Goal: Task Accomplishment & Management: Use online tool/utility

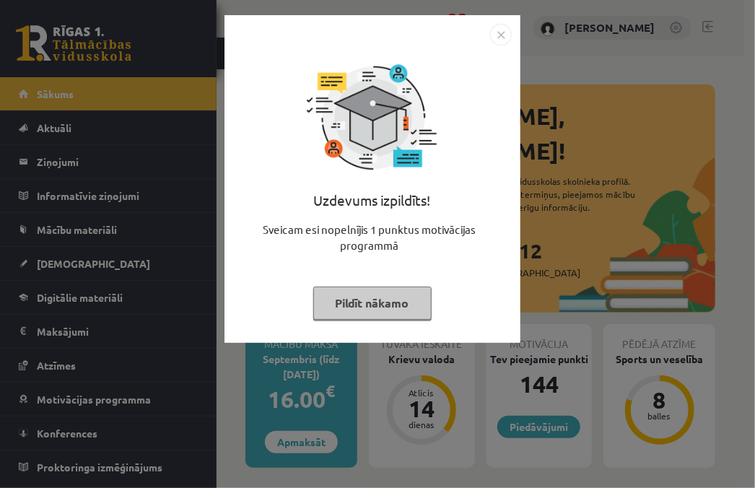
click at [356, 316] on button "Pildīt nākamo" at bounding box center [372, 303] width 118 height 33
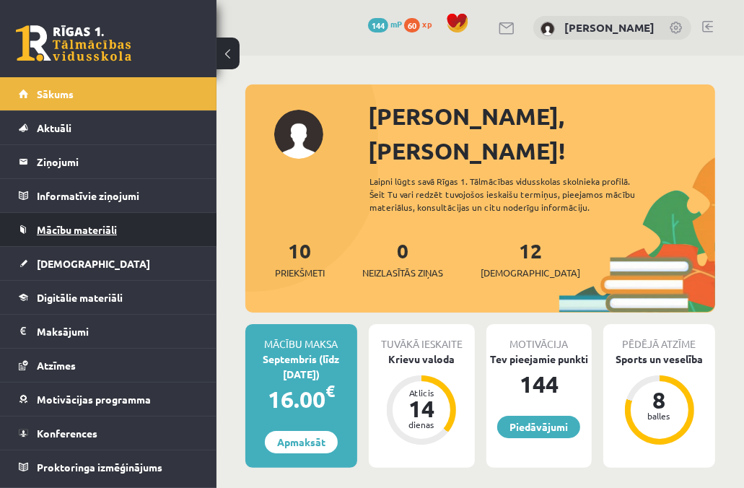
click at [41, 228] on span "Mācību materiāli" at bounding box center [77, 229] width 80 height 13
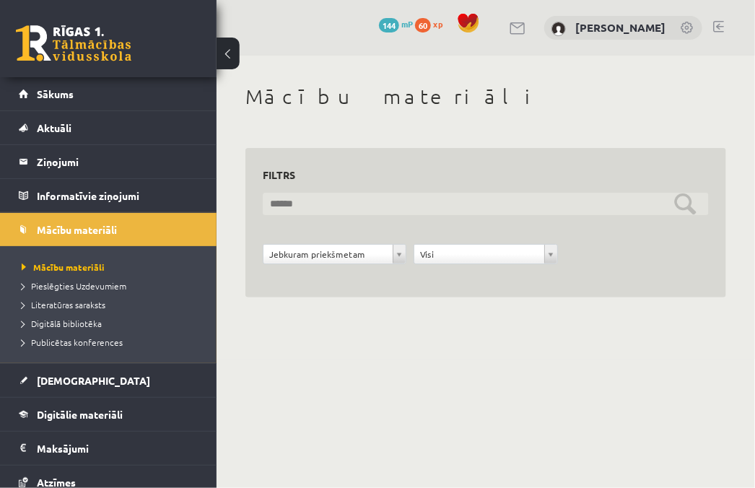
click at [355, 209] on input "text" at bounding box center [486, 204] width 446 height 22
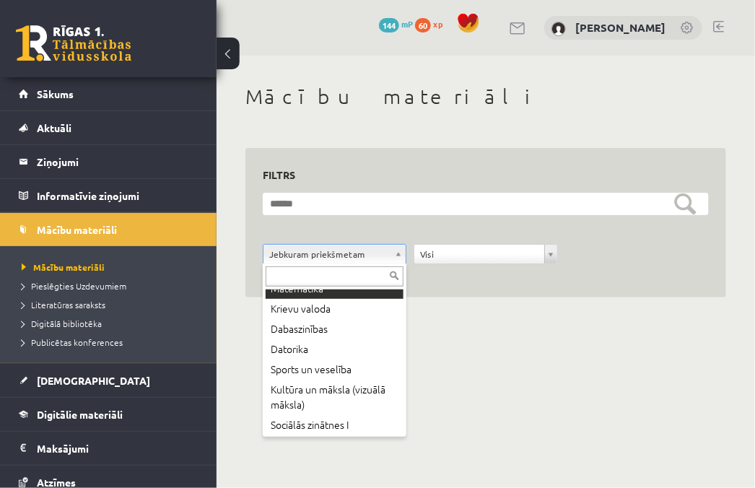
scroll to position [92, 0]
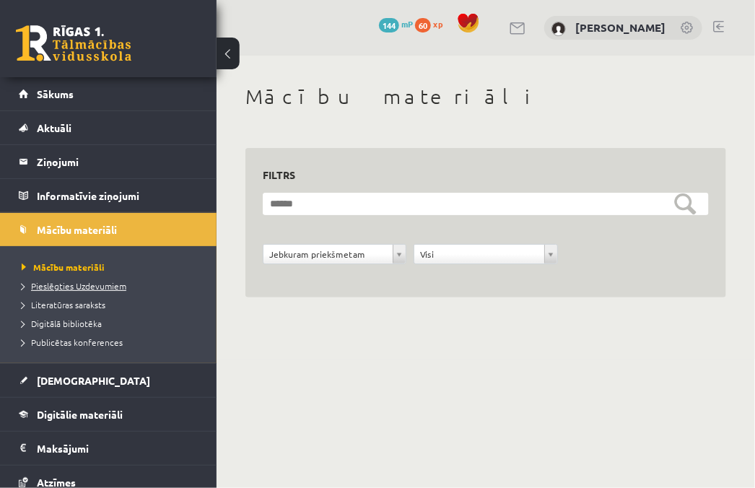
click at [94, 287] on span "Pieslēgties Uzdevumiem" at bounding box center [74, 286] width 105 height 12
click at [93, 280] on span "Pieslēgties Uzdevumiem" at bounding box center [79, 286] width 115 height 12
click at [97, 284] on span "Pieslēgties Uzdevumiem" at bounding box center [79, 286] width 115 height 12
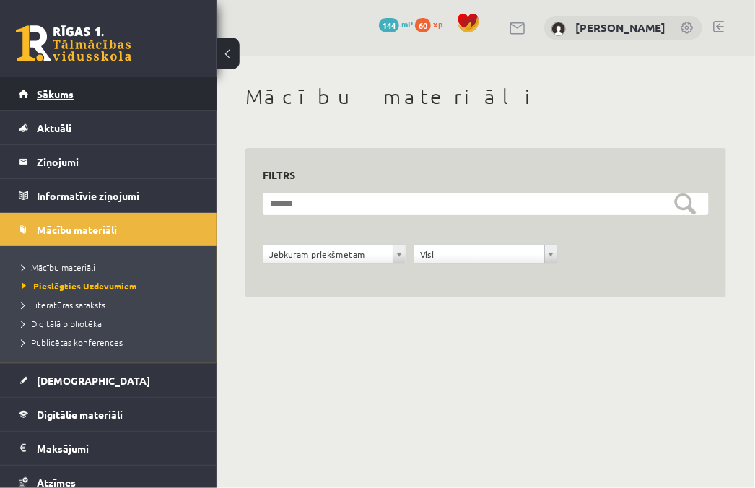
click at [77, 103] on link "Sākums" at bounding box center [109, 93] width 180 height 33
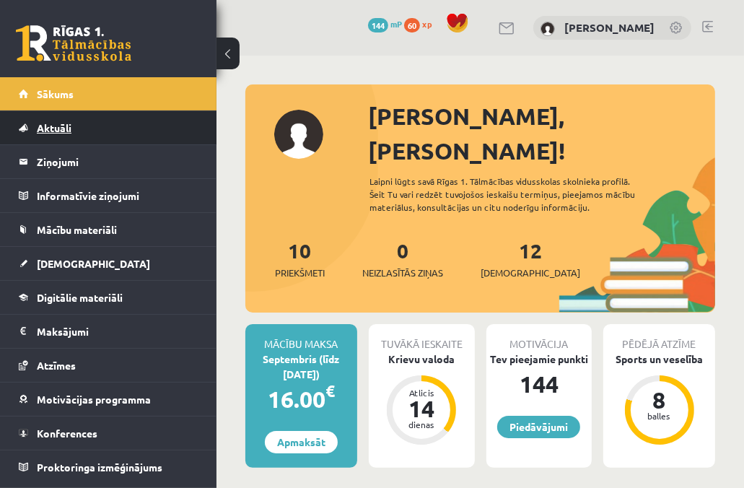
click at [78, 130] on link "Aktuāli" at bounding box center [109, 127] width 180 height 33
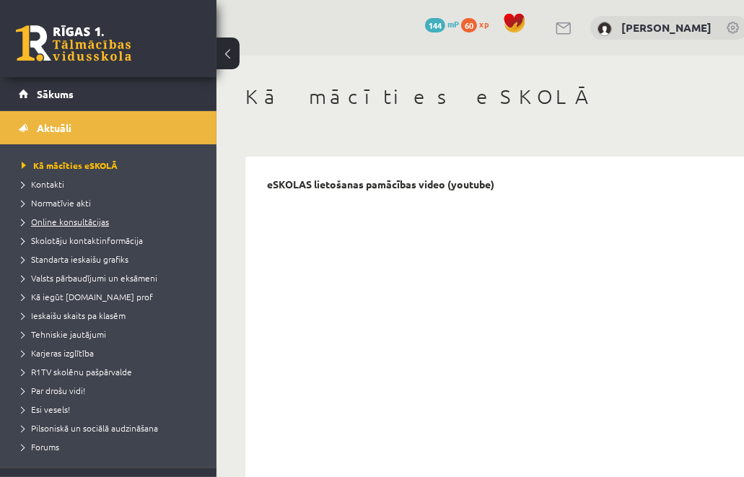
click at [73, 222] on span "Online konsultācijas" at bounding box center [65, 222] width 87 height 12
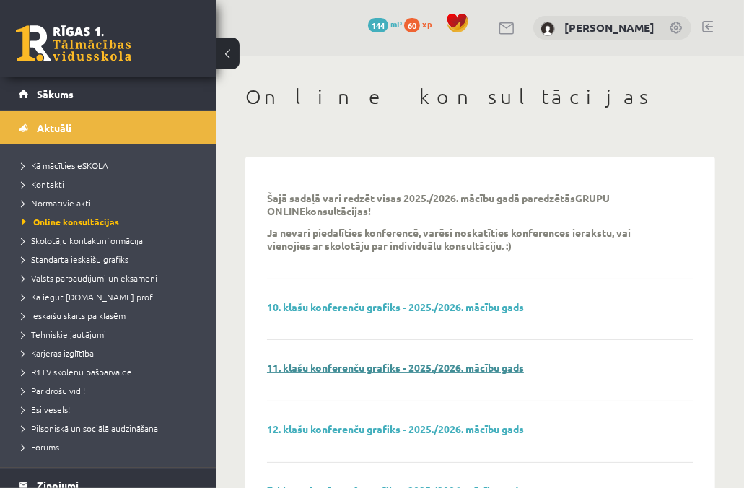
click at [352, 368] on link "11. klašu konferenču grafiks - 2025./2026. mācību gads" at bounding box center [395, 367] width 257 height 13
click at [84, 240] on span "Skolotāju kontaktinformācija" at bounding box center [82, 241] width 121 height 12
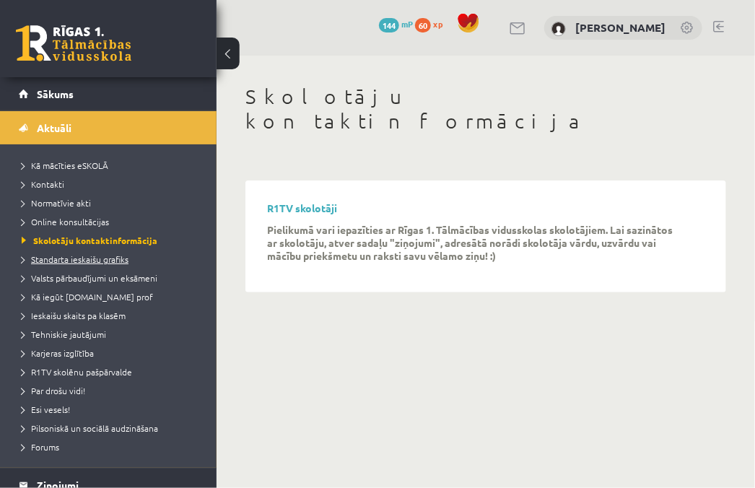
click at [84, 258] on span "Standarta ieskaišu grafiks" at bounding box center [75, 259] width 107 height 12
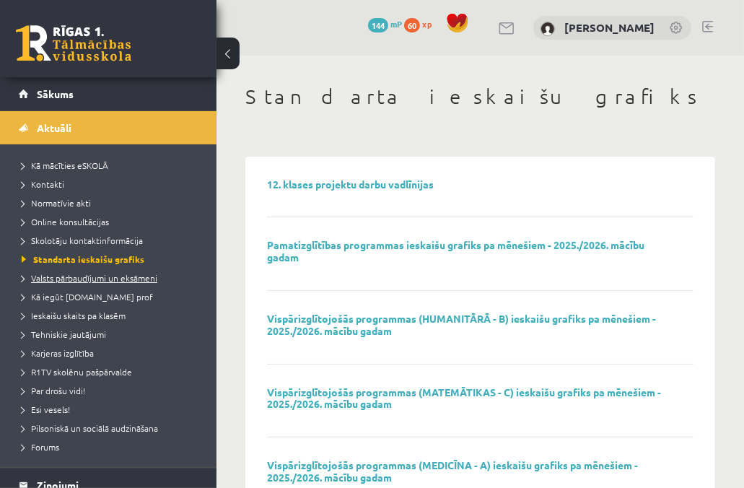
click at [95, 274] on span "Valsts pārbaudījumi un eksāmeni" at bounding box center [90, 278] width 136 height 12
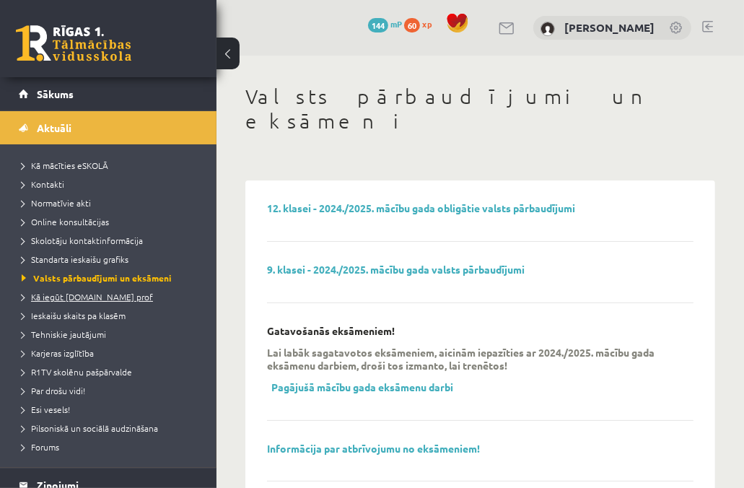
click at [90, 293] on span "Kā iegūt [DOMAIN_NAME] prof" at bounding box center [87, 297] width 131 height 12
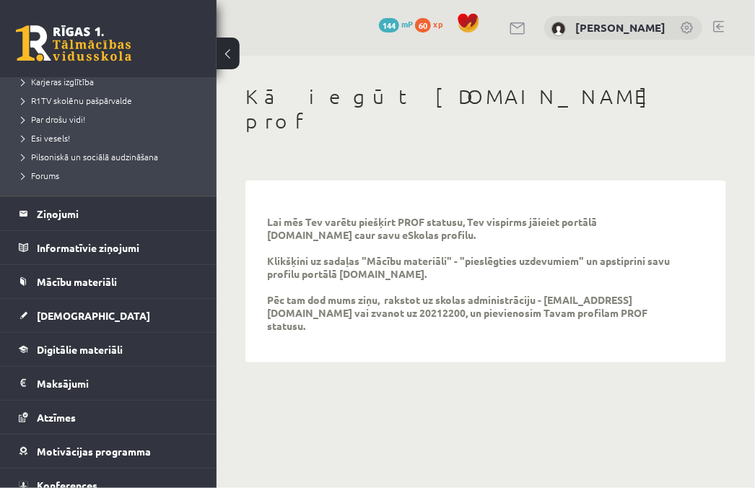
scroll to position [274, 0]
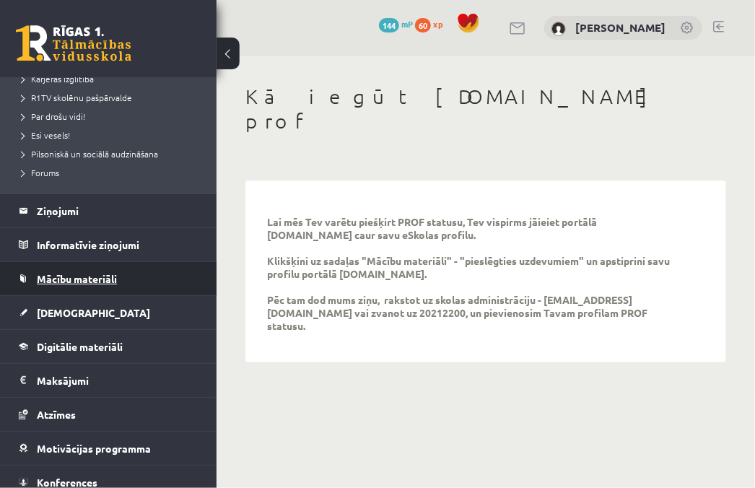
click at [98, 288] on link "Mācību materiāli" at bounding box center [109, 278] width 180 height 33
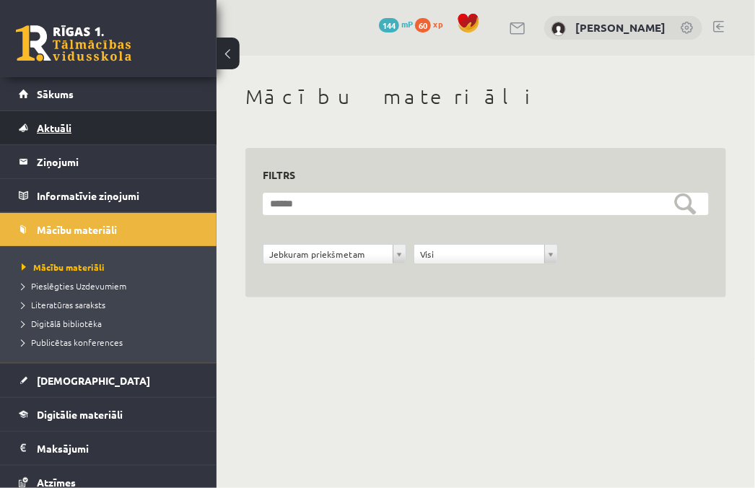
click at [76, 121] on link "Aktuāli" at bounding box center [109, 127] width 180 height 33
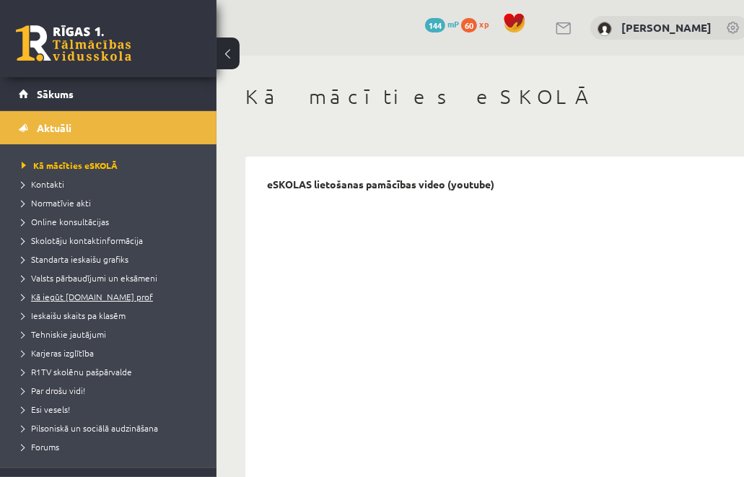
click at [100, 300] on span "Kā iegūt [DOMAIN_NAME] prof" at bounding box center [87, 297] width 131 height 12
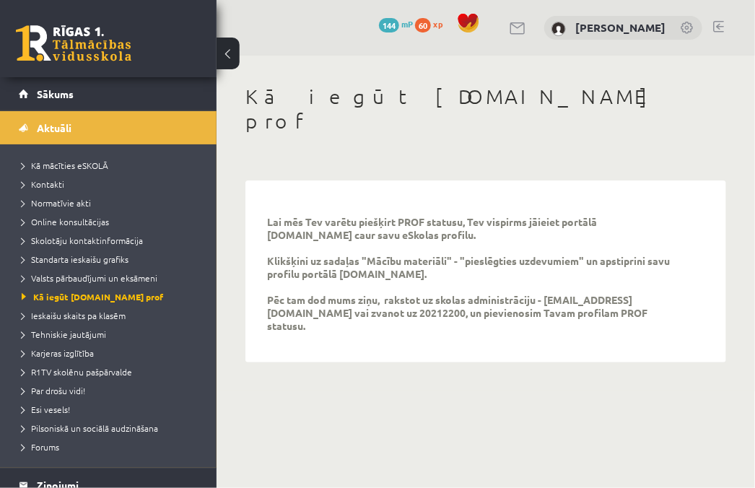
click at [546, 271] on p "Lai mēs Tev varētu piešķirt PROF statusu, Tev vispirms jāieiet portālā uzdevumi…" at bounding box center [475, 273] width 416 height 117
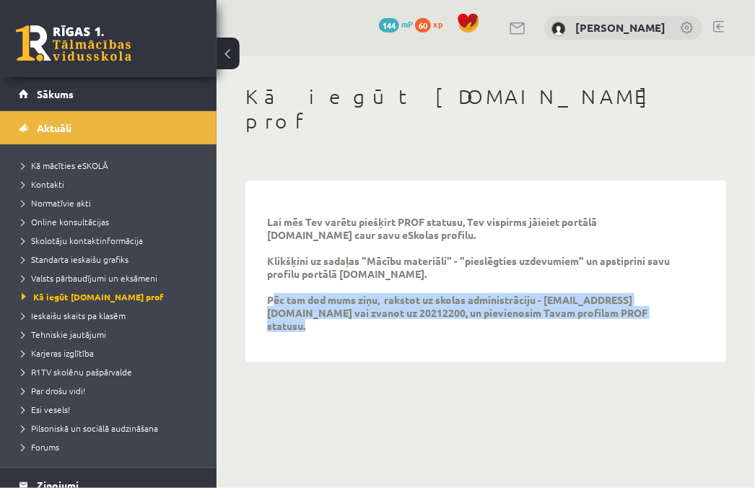
click at [546, 271] on p "Lai mēs Tev varētu piešķirt PROF statusu, Tev vispirms jāieiet portālā uzdevumi…" at bounding box center [475, 273] width 416 height 117
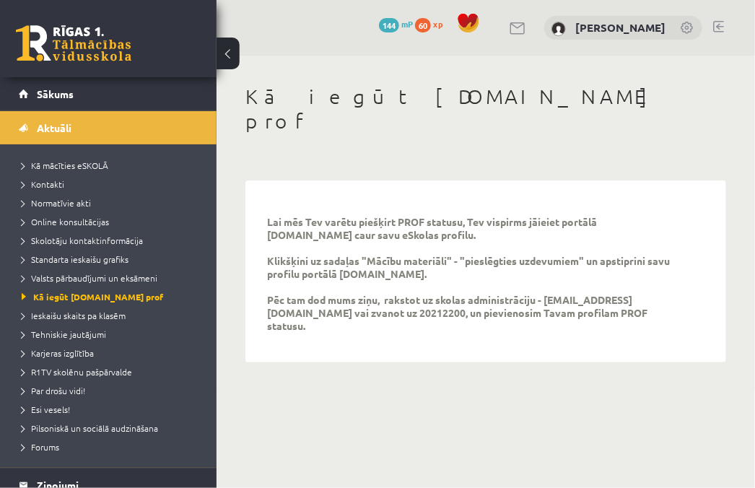
click at [554, 230] on p "Lai mēs Tev varētu piešķirt PROF statusu, Tev vispirms jāieiet portālā uzdevumi…" at bounding box center [475, 273] width 416 height 117
click at [546, 271] on p "Lai mēs Tev varētu piešķirt PROF statusu, Tev vispirms jāieiet portālā uzdevumi…" at bounding box center [475, 273] width 416 height 117
click at [605, 275] on p "Lai mēs Tev varētu piešķirt PROF statusu, Tev vispirms jāieiet portālā uzdevumi…" at bounding box center [475, 273] width 416 height 117
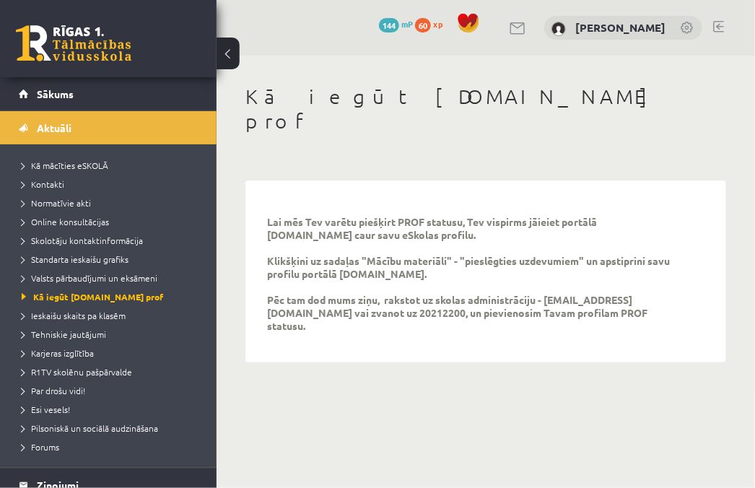
click at [602, 275] on p "Lai mēs Tev varētu piešķirt PROF statusu, Tev vispirms jāieiet portālā uzdevumi…" at bounding box center [475, 273] width 416 height 117
drag, startPoint x: 546, startPoint y: 279, endPoint x: 604, endPoint y: 271, distance: 57.6
click at [604, 271] on p "Lai mēs Tev varētu piešķirt PROF statusu, Tev vispirms jāieiet portālā uzdevumi…" at bounding box center [475, 273] width 416 height 117
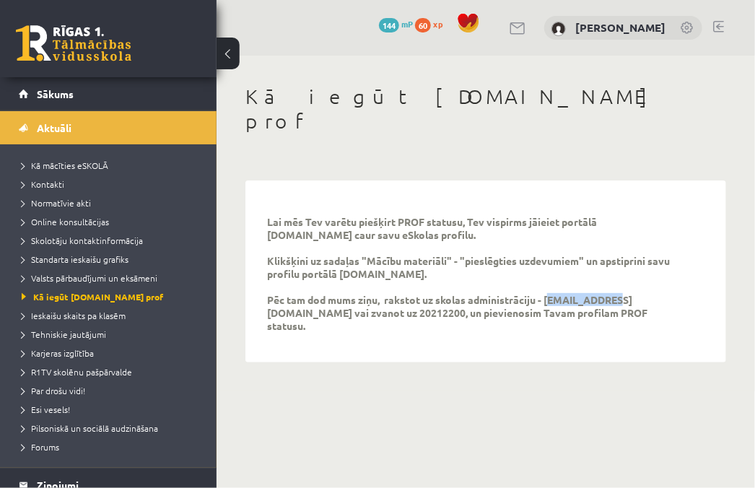
copy p "info@r1tv.lv"
click at [124, 309] on link "Ieskaišu skaits pa klasēm" at bounding box center [112, 315] width 180 height 13
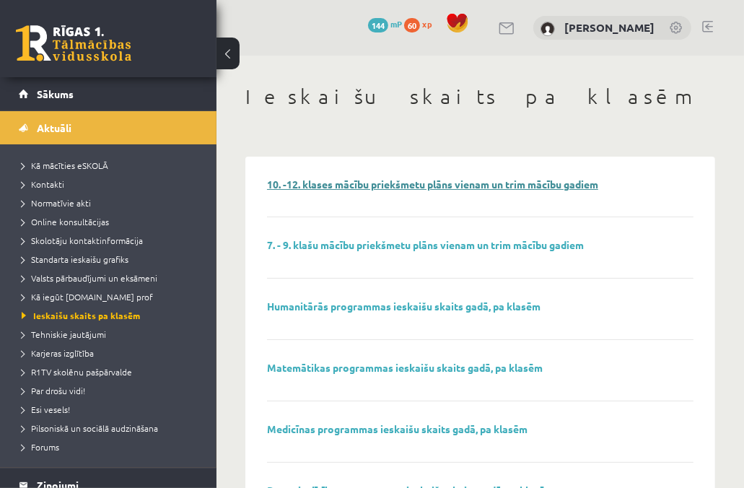
click at [347, 179] on link "10. -12. klases mācību priekšmetu plāns vienam un trim mācību gadiem" at bounding box center [432, 184] width 331 height 13
click at [95, 335] on span "Tehniskie jautājumi" at bounding box center [64, 334] width 84 height 12
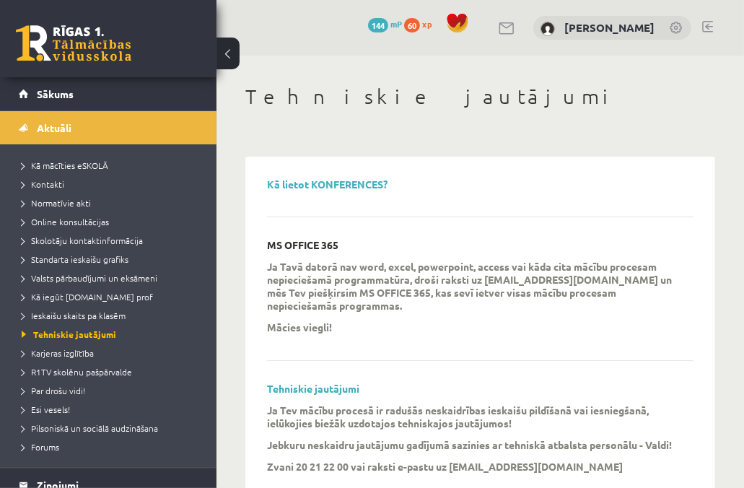
click at [272, 241] on p "MS OFFICE 365" at bounding box center [302, 245] width 71 height 12
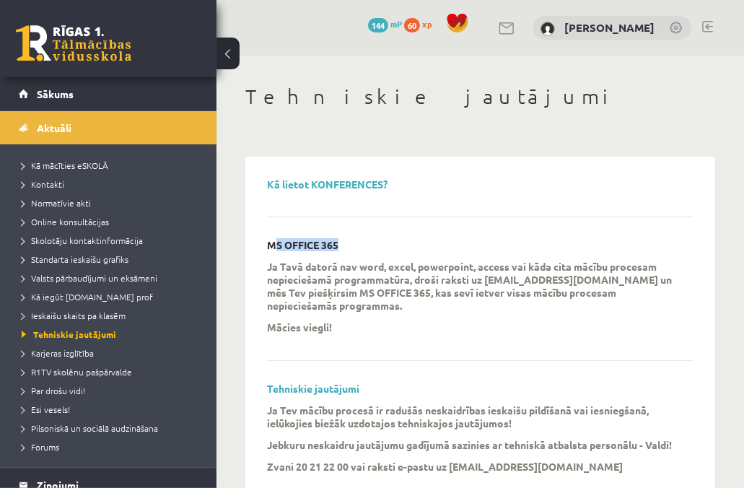
click at [272, 241] on p "MS OFFICE 365" at bounding box center [302, 245] width 71 height 12
copy div "MS OFFICE 365"
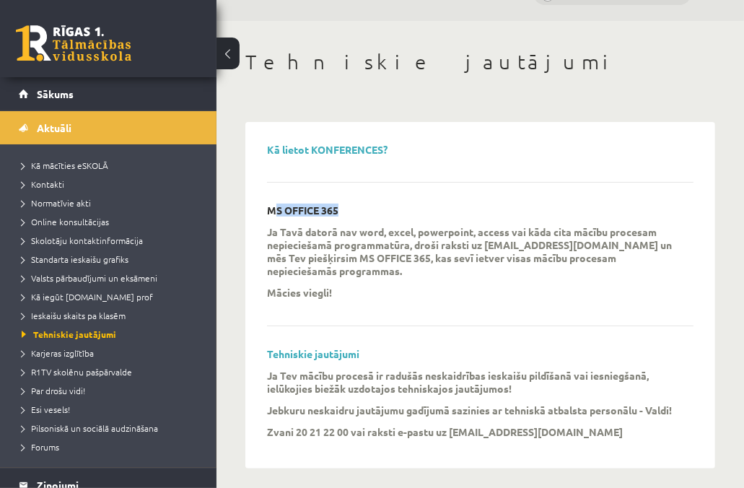
scroll to position [43, 0]
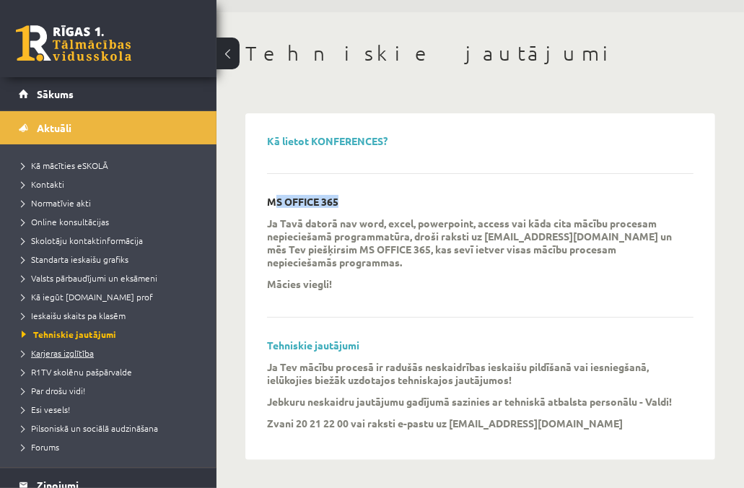
click at [91, 352] on span "Karjeras izglītība" at bounding box center [58, 353] width 72 height 12
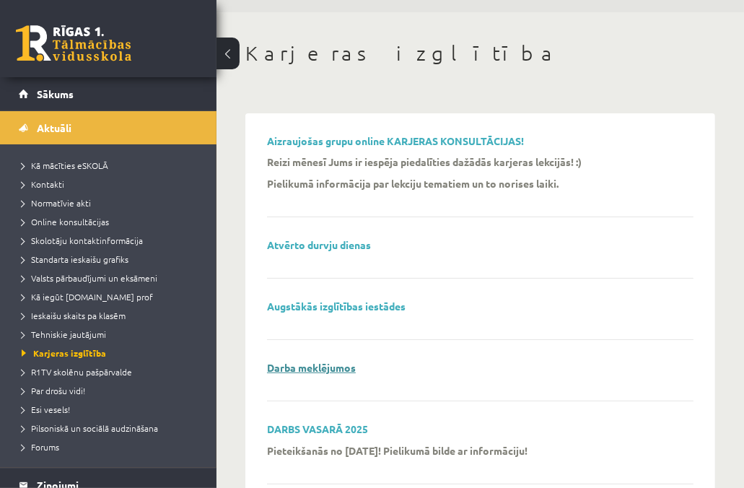
click at [315, 369] on link "Darba meklējumos" at bounding box center [311, 367] width 89 height 13
click at [104, 372] on span "R1TV skolēnu pašpārvalde" at bounding box center [77, 372] width 110 height 12
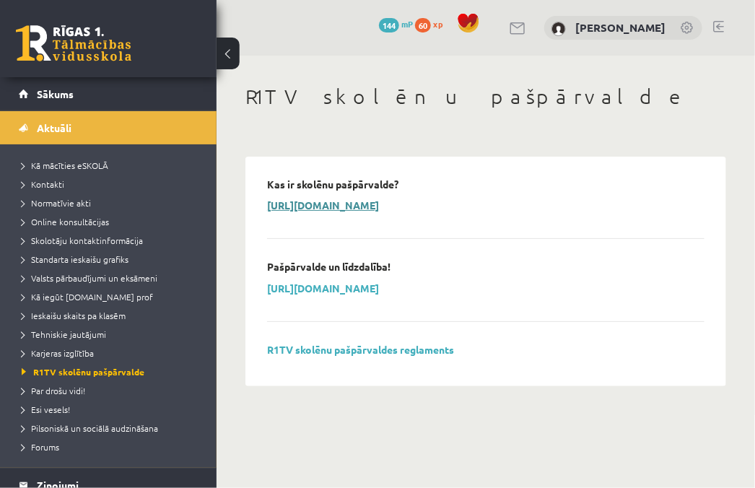
click at [312, 205] on link "https://www.youtube.com/watch?v=fyMKwp44iNI" at bounding box center [323, 205] width 112 height 13
click at [77, 386] on span "Par drošu vidi!" at bounding box center [54, 391] width 64 height 12
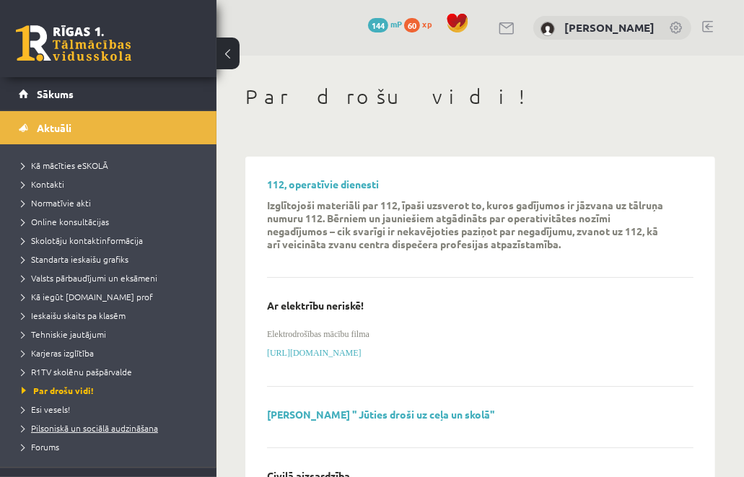
click at [53, 429] on span "Pilsoniskā un sociālā audzināšana" at bounding box center [90, 428] width 136 height 12
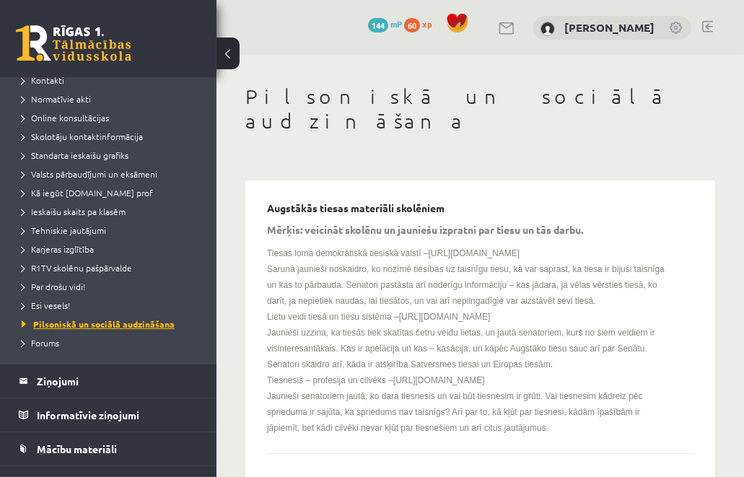
scroll to position [116, 0]
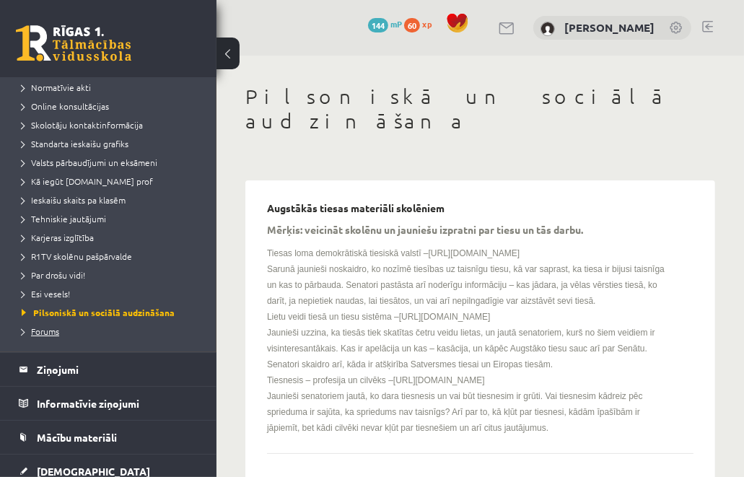
click at [52, 336] on link "Forums" at bounding box center [112, 331] width 180 height 13
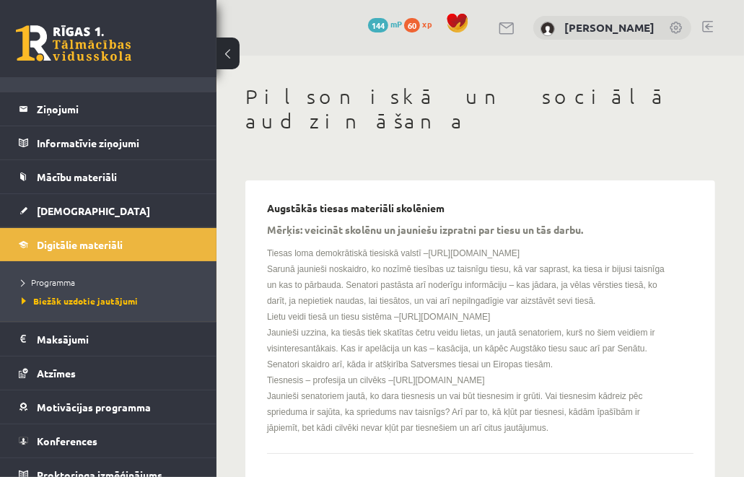
scroll to position [378, 0]
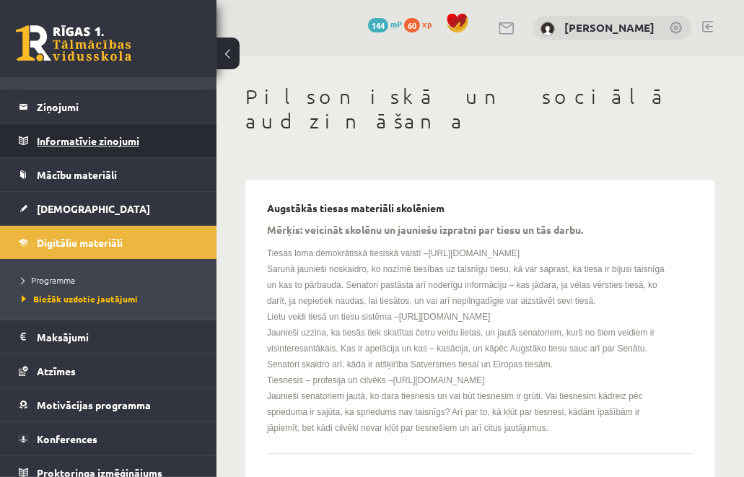
click at [99, 151] on legend "Informatīvie ziņojumi 0" at bounding box center [118, 140] width 162 height 33
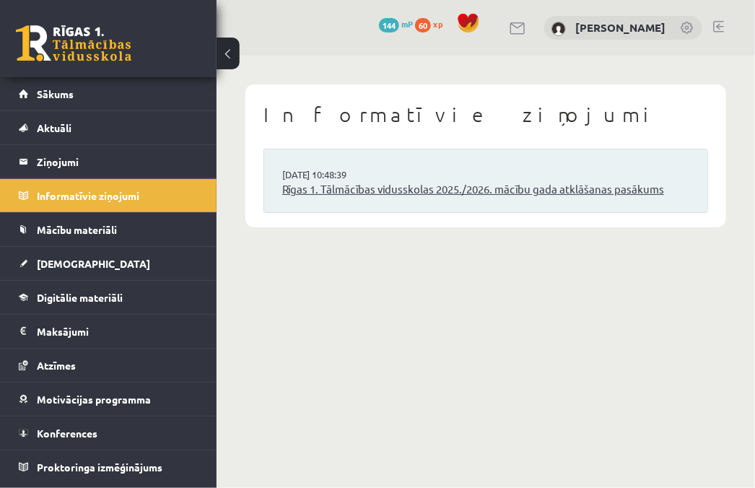
click at [316, 184] on link "Rīgas 1. Tālmācības vidusskolas 2025./2026. mācību gada atklāšanas pasākums" at bounding box center [485, 189] width 407 height 17
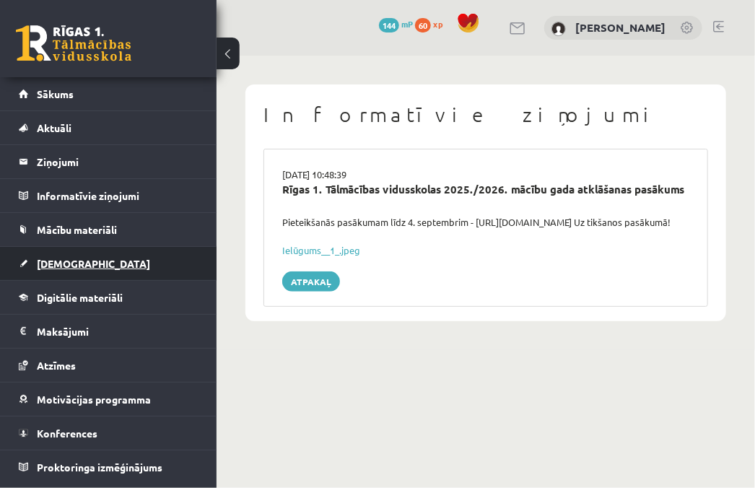
click at [84, 274] on link "[DEMOGRAPHIC_DATA]" at bounding box center [109, 263] width 180 height 33
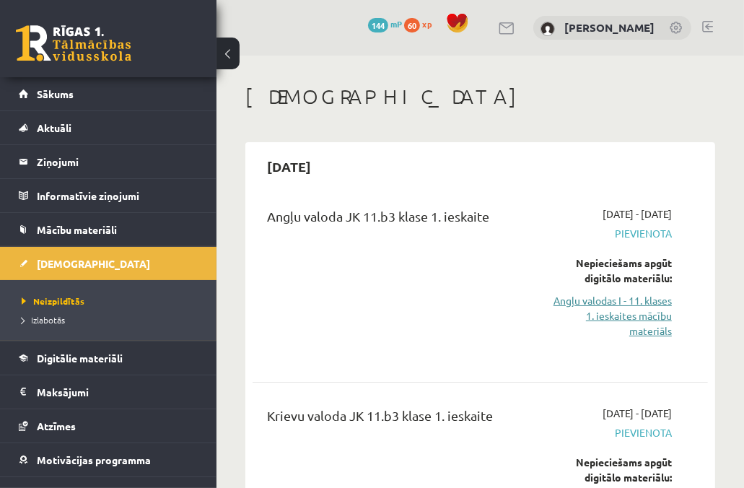
click at [618, 300] on link "Angļu valodas I - 11. klases 1. ieskaites mācību materiāls" at bounding box center [612, 315] width 121 height 45
click at [646, 326] on link "Angļu valodas I - 11. klases 1. ieskaites mācību materiāls" at bounding box center [612, 315] width 121 height 45
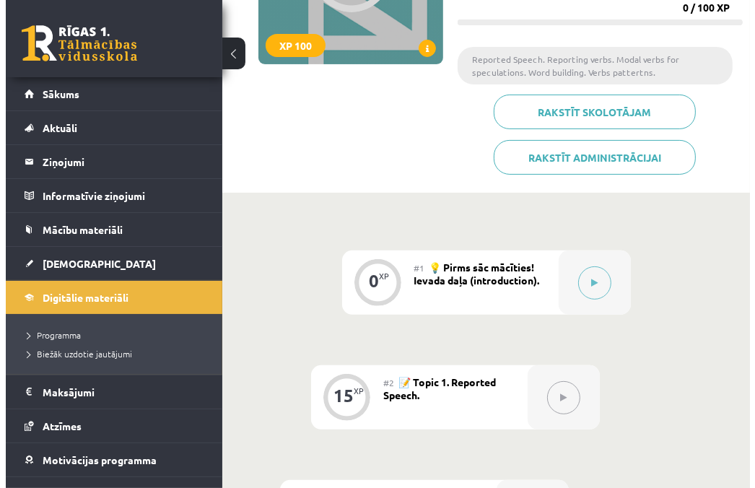
scroll to position [233, 0]
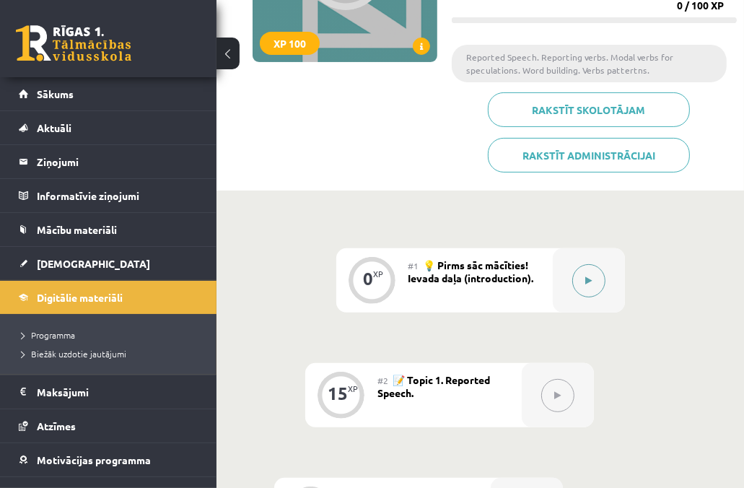
click at [575, 268] on div at bounding box center [589, 280] width 72 height 64
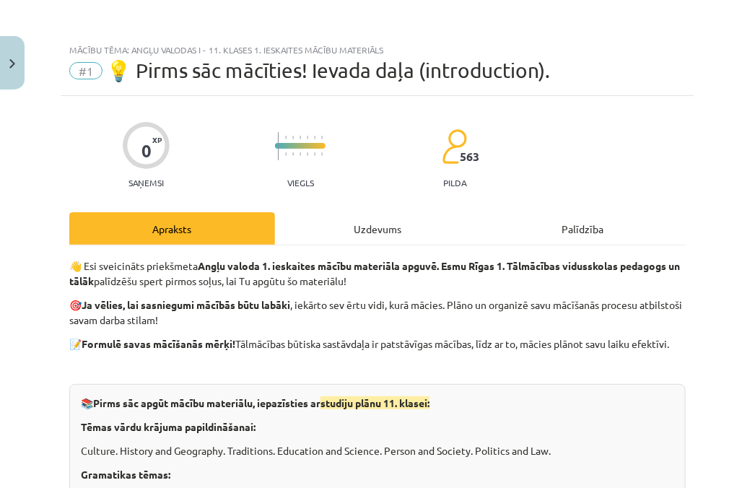
click at [279, 90] on div "Mācību tēma: Angļu valodas i - 11. klases 1. ieskaites mācību materiāls #1 💡 Pi…" at bounding box center [378, 66] width 634 height 60
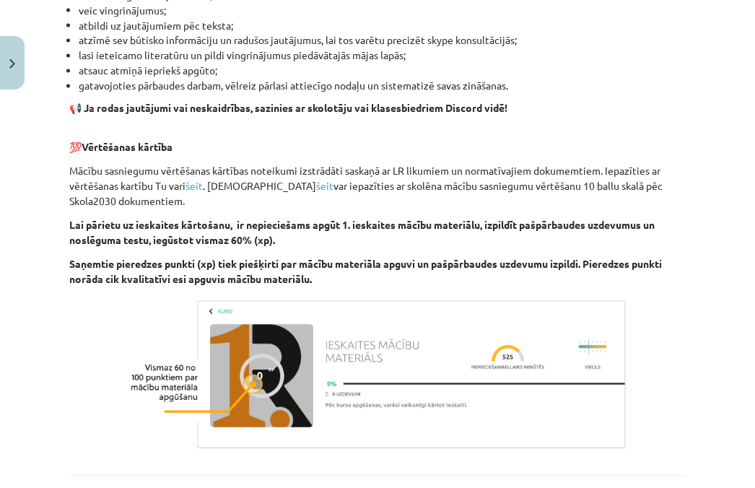
scroll to position [1060, 0]
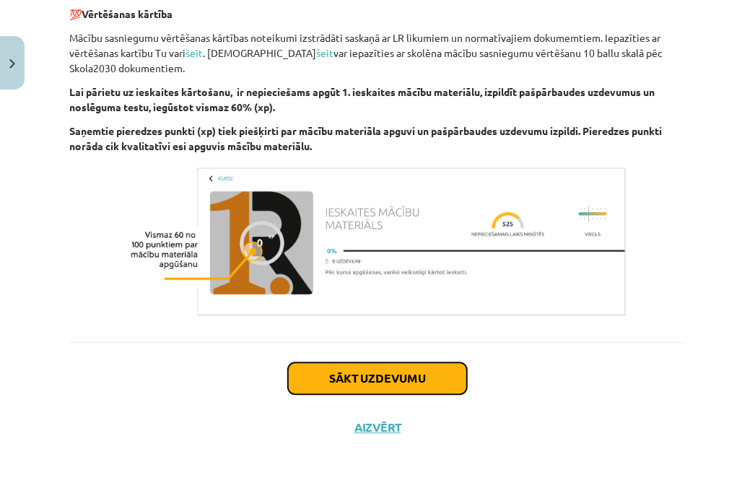
click at [315, 380] on button "Sākt uzdevumu" at bounding box center [377, 378] width 179 height 32
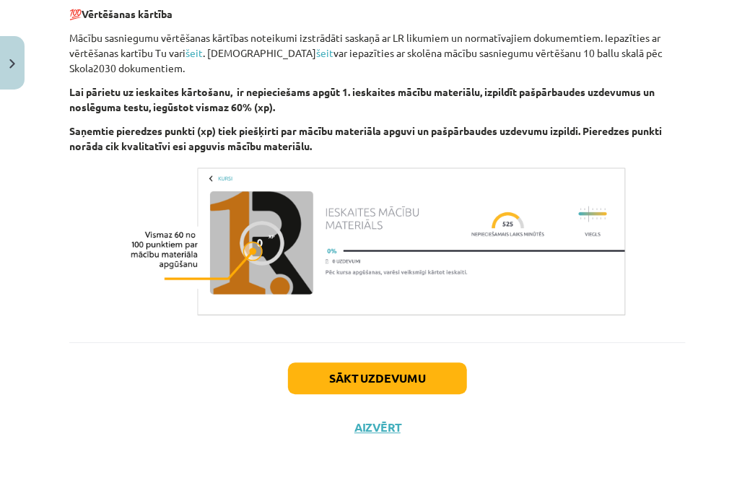
scroll to position [36, 0]
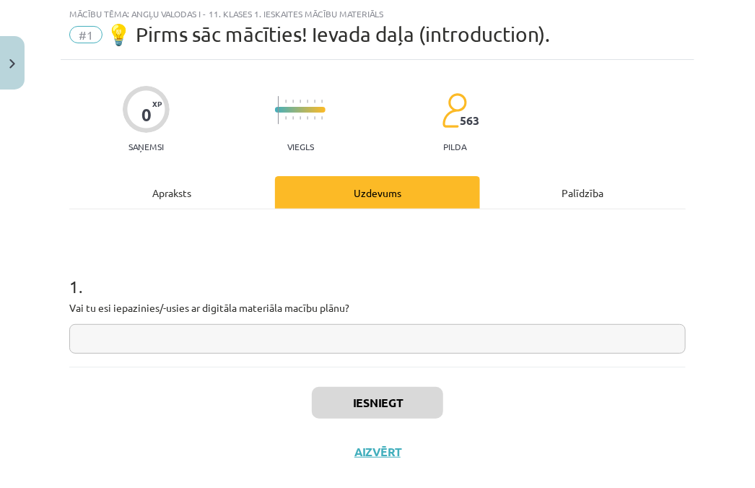
click at [235, 324] on input "text" at bounding box center [377, 339] width 616 height 30
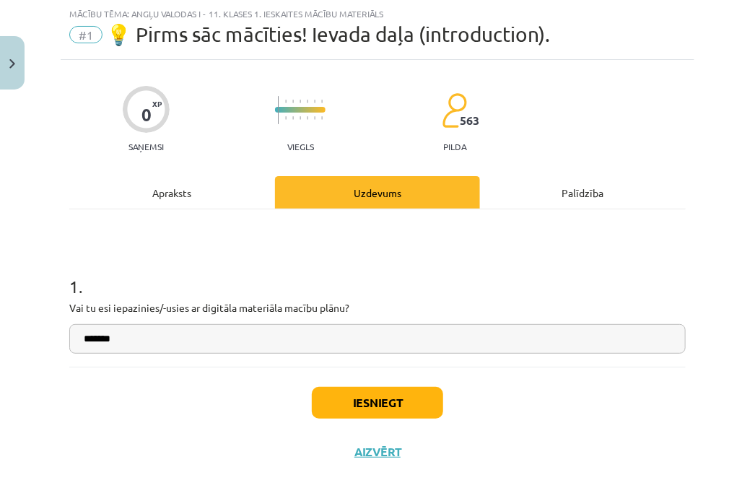
type input "*******"
click at [393, 397] on button "Iesniegt" at bounding box center [377, 403] width 131 height 32
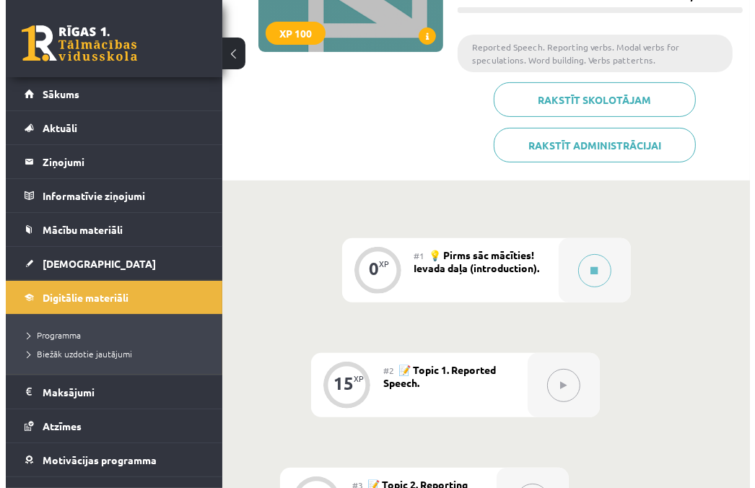
scroll to position [298, 0]
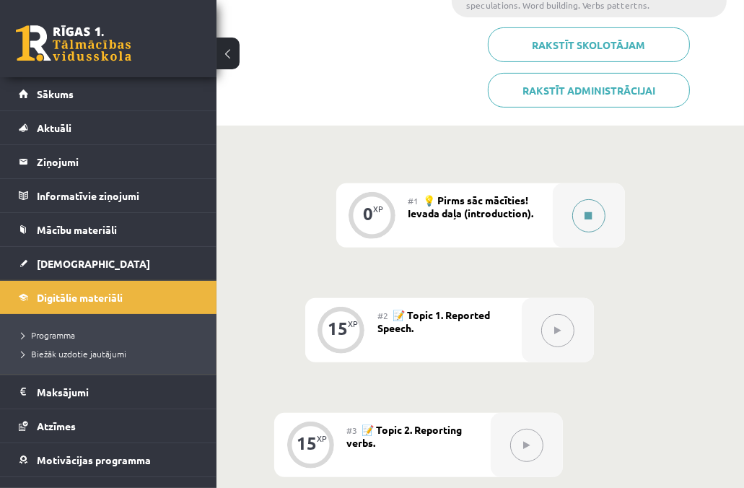
click at [559, 204] on div at bounding box center [589, 215] width 72 height 64
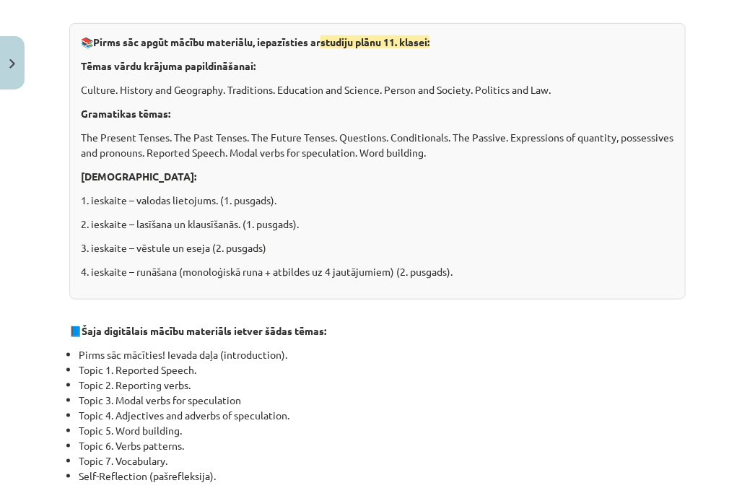
scroll to position [1060, 0]
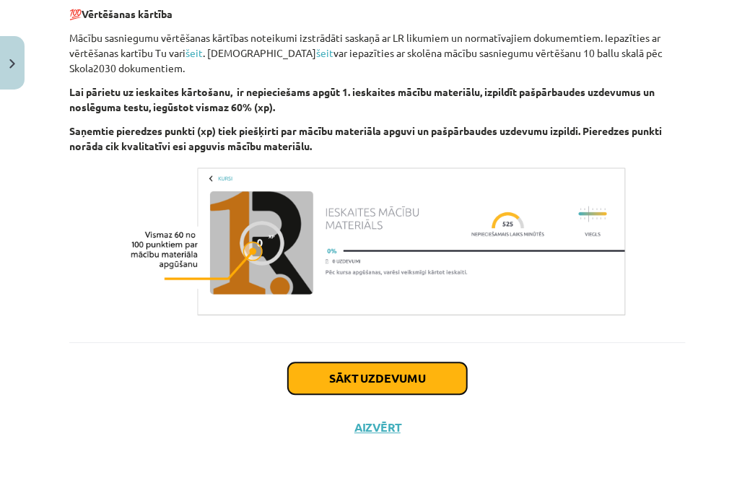
click at [439, 367] on button "Sākt uzdevumu" at bounding box center [377, 378] width 179 height 32
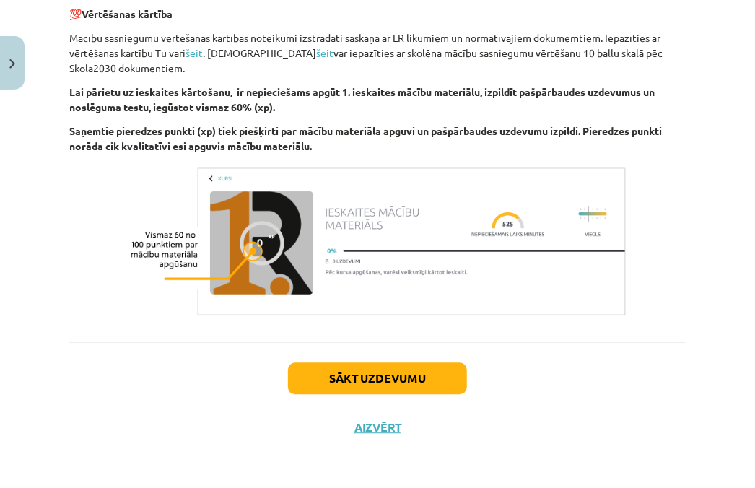
scroll to position [36, 0]
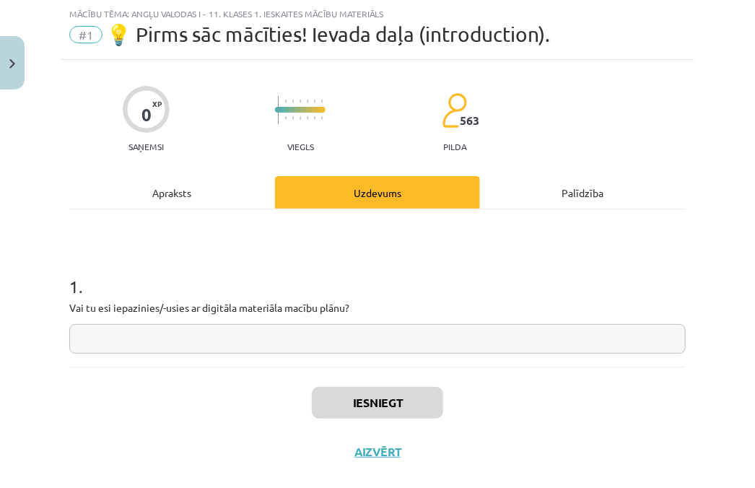
click at [334, 326] on input "text" at bounding box center [377, 339] width 616 height 30
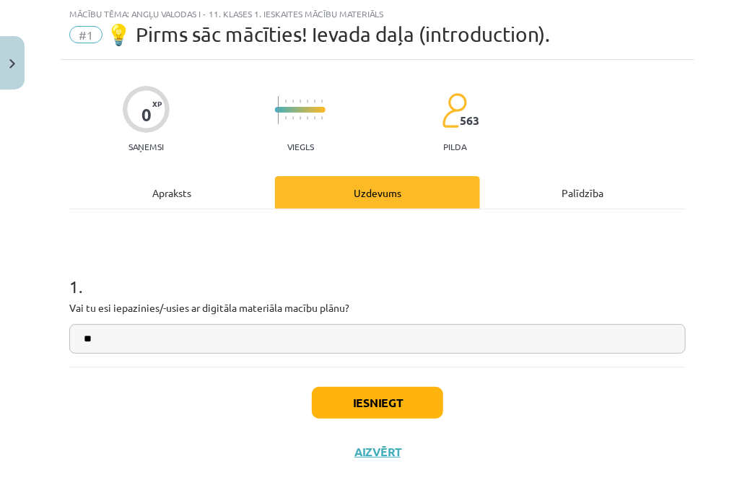
type input "**"
click at [347, 412] on button "Iesniegt" at bounding box center [377, 403] width 131 height 32
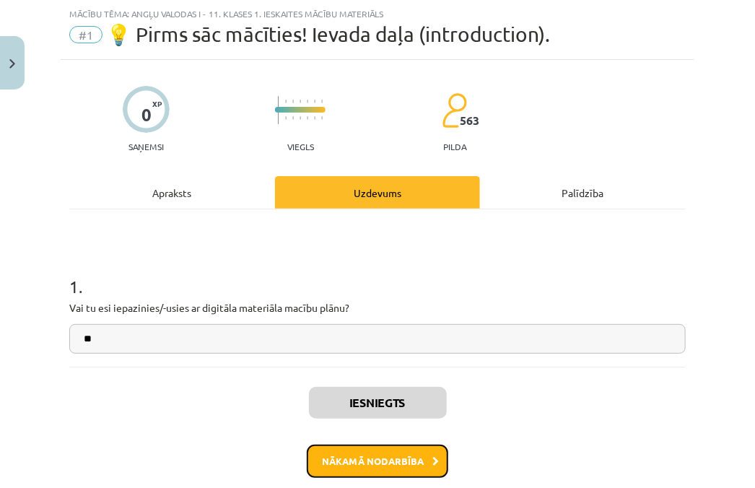
click at [353, 465] on button "Nākamā nodarbība" at bounding box center [377, 461] width 141 height 33
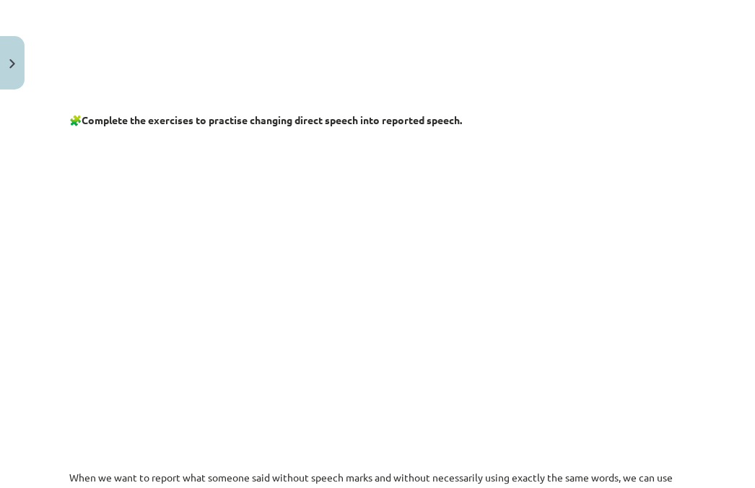
scroll to position [592, 0]
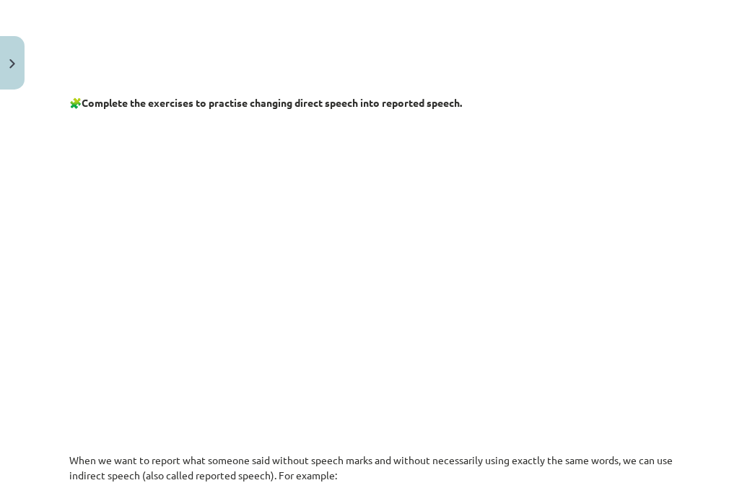
click at [138, 186] on p at bounding box center [377, 258] width 616 height 278
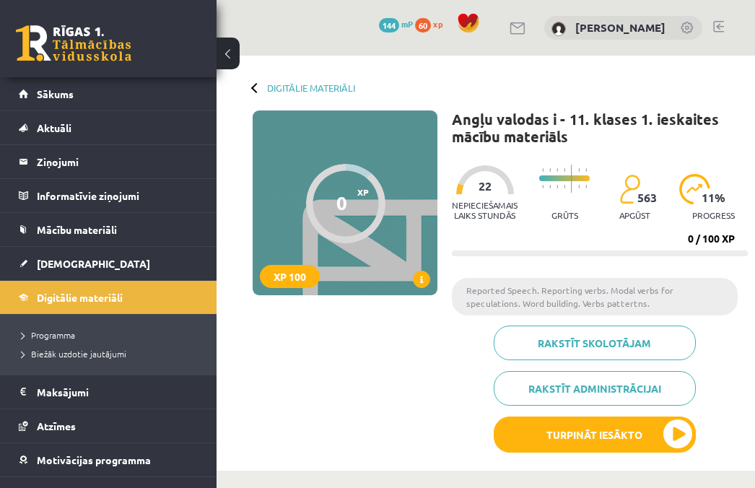
scroll to position [292, 0]
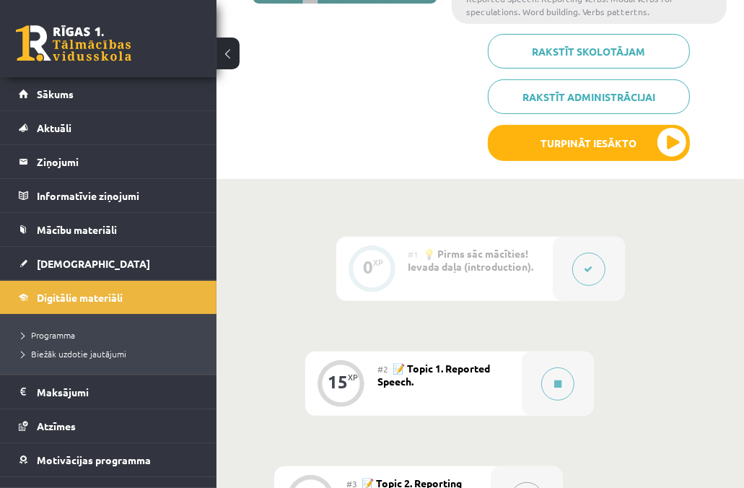
click at [478, 366] on span "📝 Topic 1. Reported Speech." at bounding box center [434, 375] width 113 height 26
click at [573, 383] on button at bounding box center [557, 383] width 33 height 33
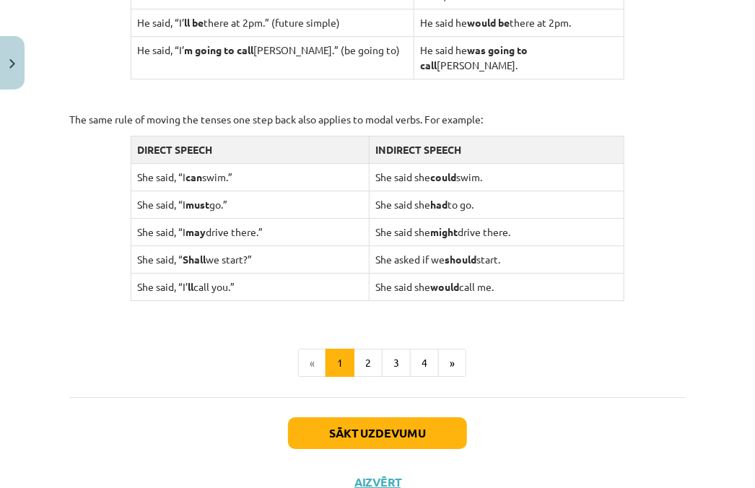
scroll to position [1490, 0]
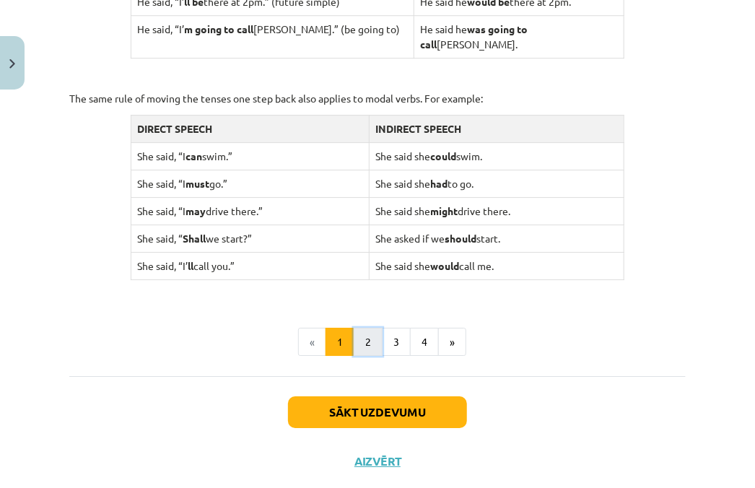
click at [361, 328] on button "2" at bounding box center [368, 342] width 29 height 29
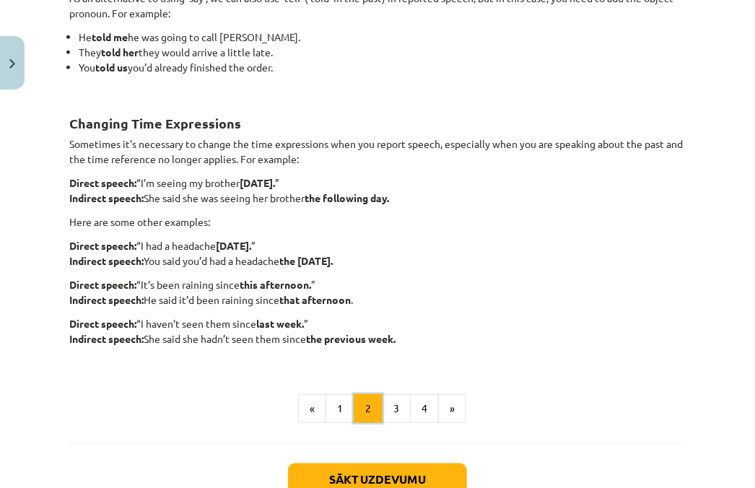
scroll to position [368, 0]
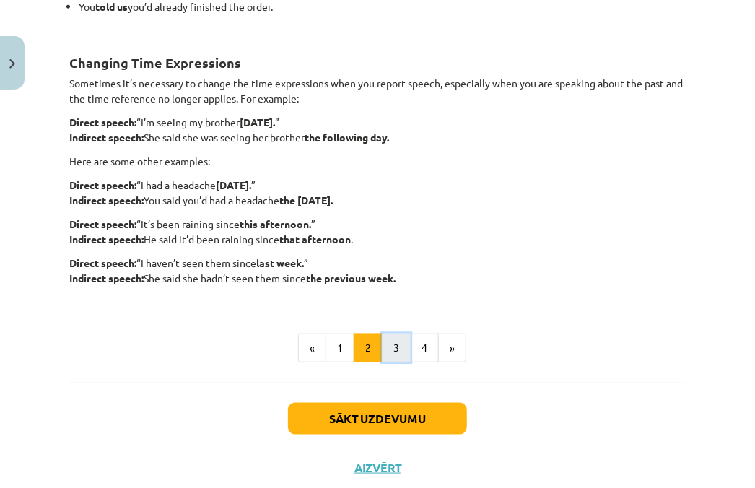
click at [396, 347] on button "3" at bounding box center [396, 348] width 29 height 29
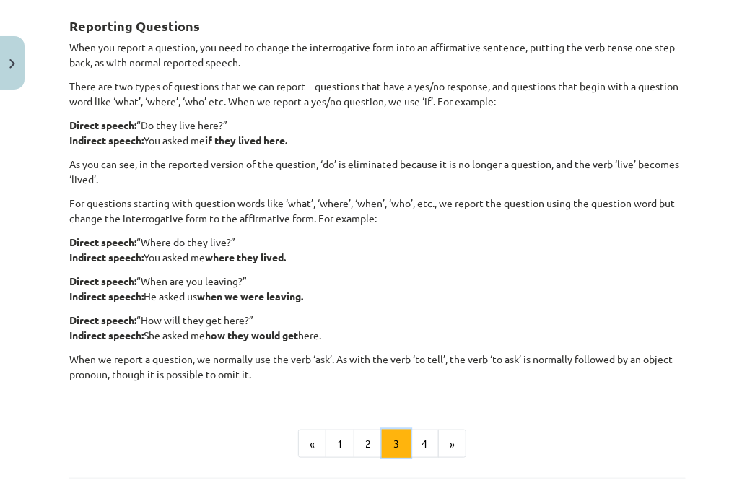
scroll to position [258, 0]
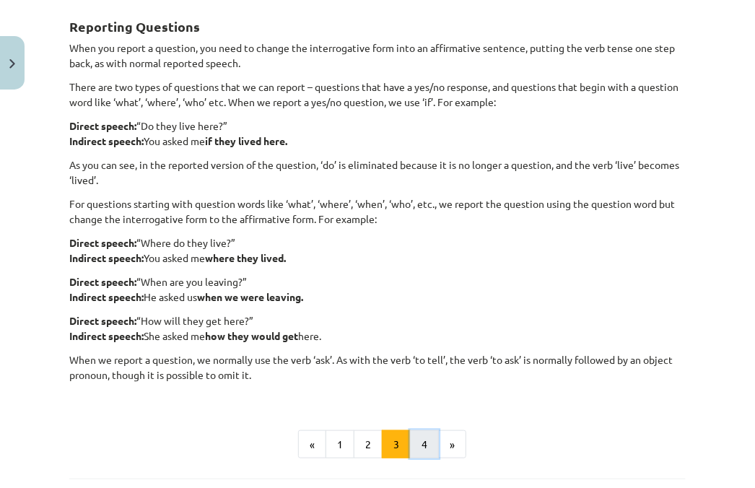
click at [427, 438] on button "4" at bounding box center [424, 444] width 29 height 29
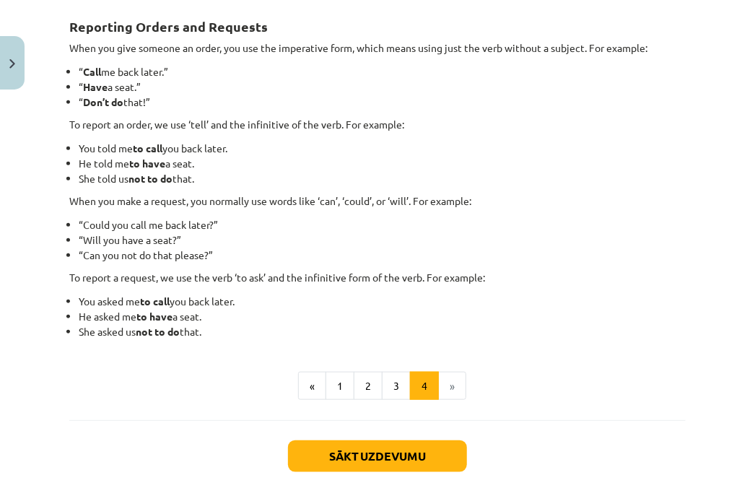
click at [447, 393] on li "»" at bounding box center [452, 386] width 27 height 29
click at [448, 387] on li "»" at bounding box center [452, 386] width 27 height 29
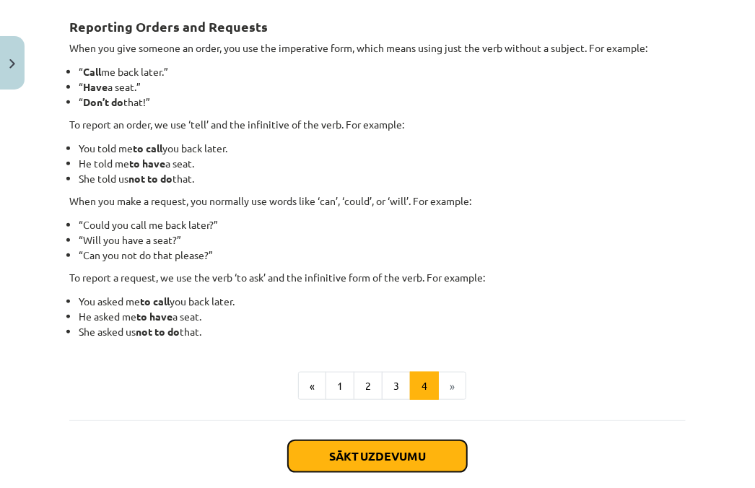
click at [398, 447] on button "Sākt uzdevumu" at bounding box center [377, 456] width 179 height 32
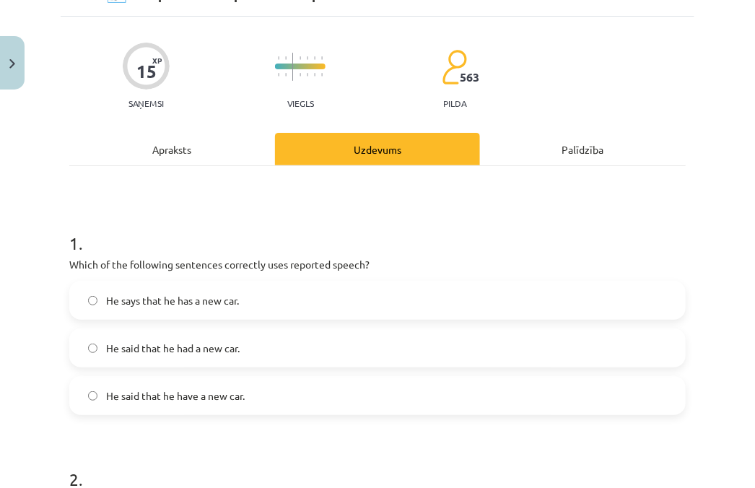
scroll to position [82, 0]
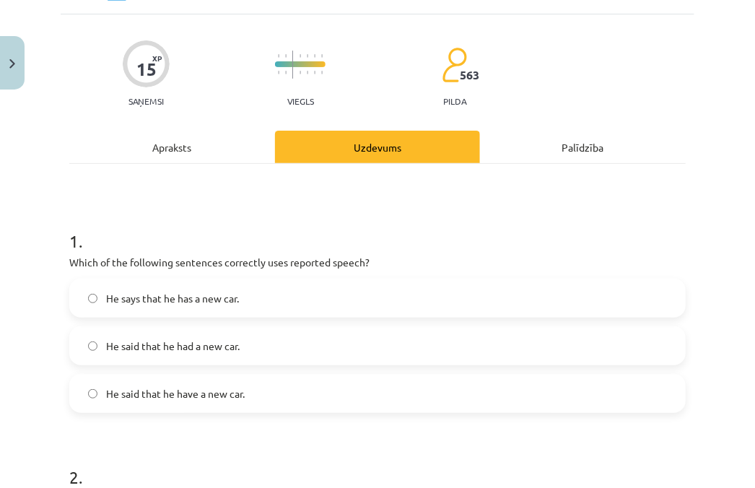
click at [164, 406] on label "He said that he have a new car." at bounding box center [378, 393] width 614 height 36
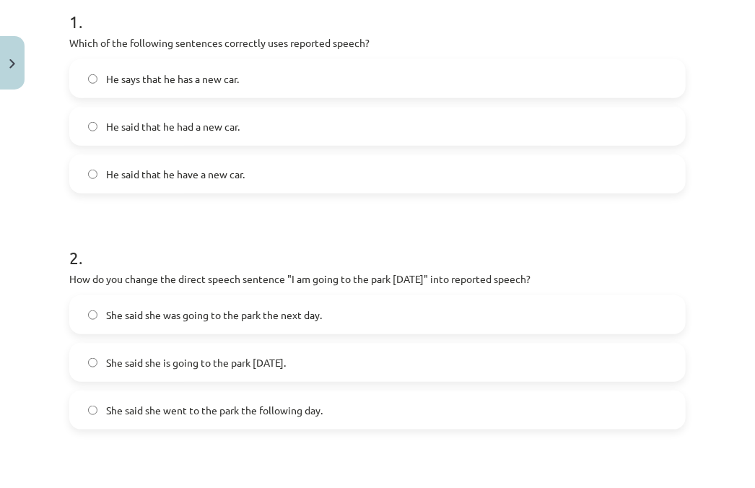
scroll to position [303, 0]
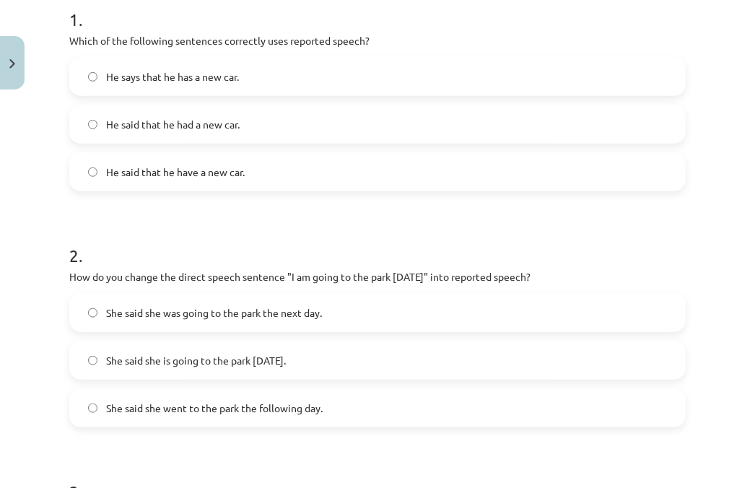
click at [277, 360] on span "She said she is going to the park tomorrow." at bounding box center [196, 360] width 180 height 15
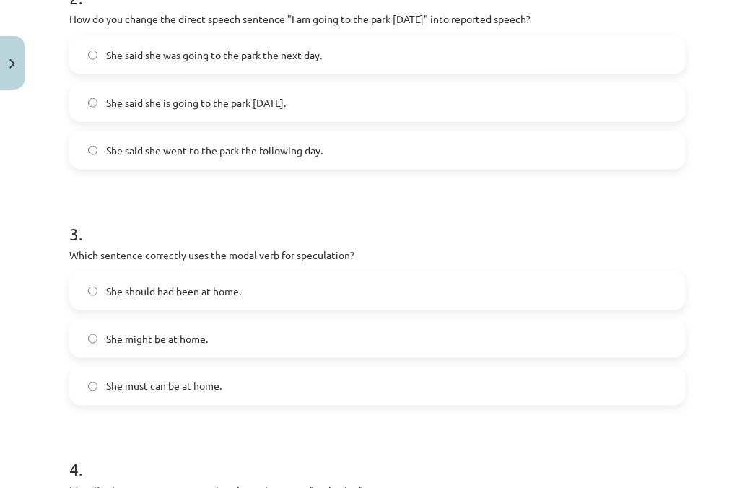
scroll to position [575, 0]
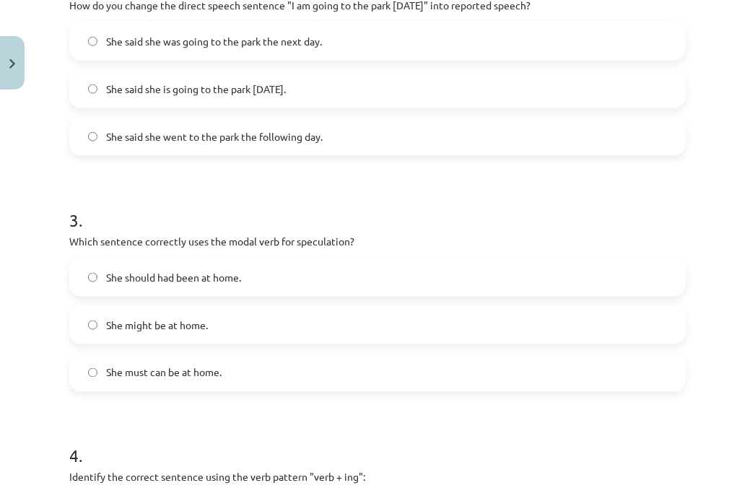
click at [170, 313] on label "She might be at home." at bounding box center [378, 325] width 614 height 36
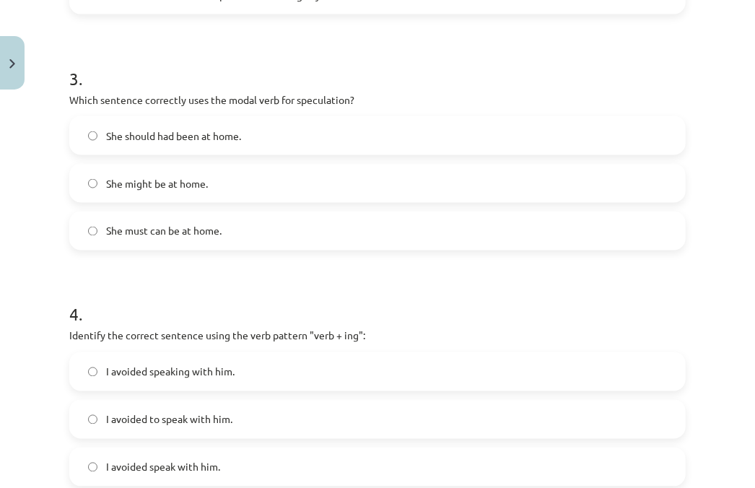
scroll to position [748, 0]
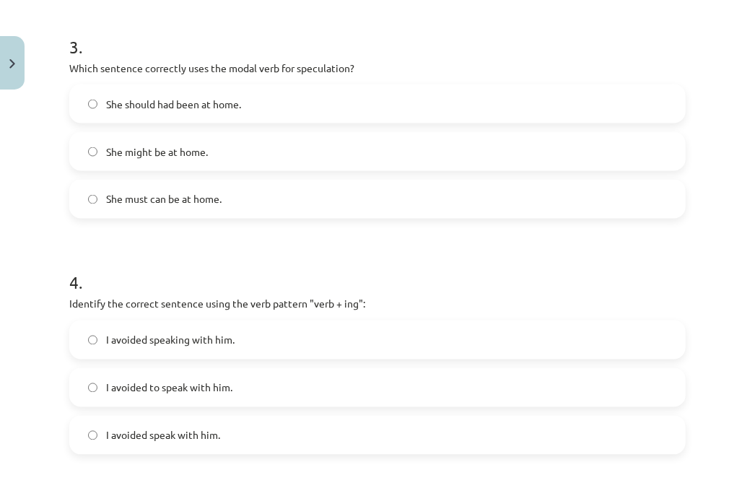
click at [164, 328] on label "I avoided speaking with him." at bounding box center [378, 340] width 614 height 36
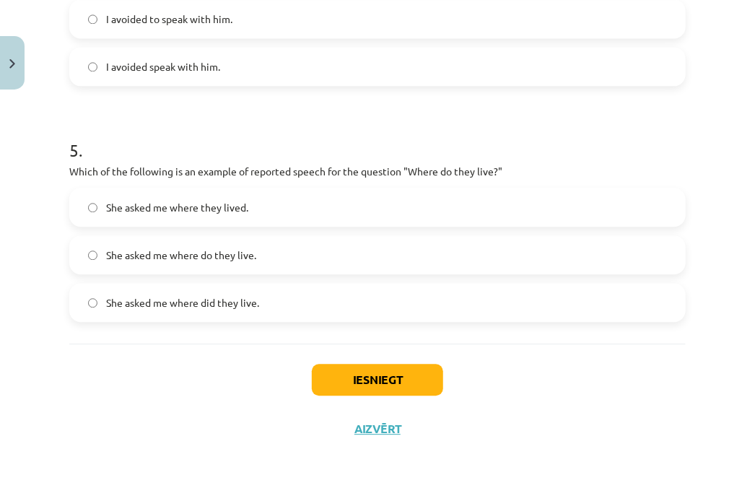
scroll to position [1117, 0]
click at [260, 248] on label "She asked me where do they live." at bounding box center [378, 254] width 614 height 36
click at [336, 377] on button "Iesniegt" at bounding box center [377, 379] width 131 height 32
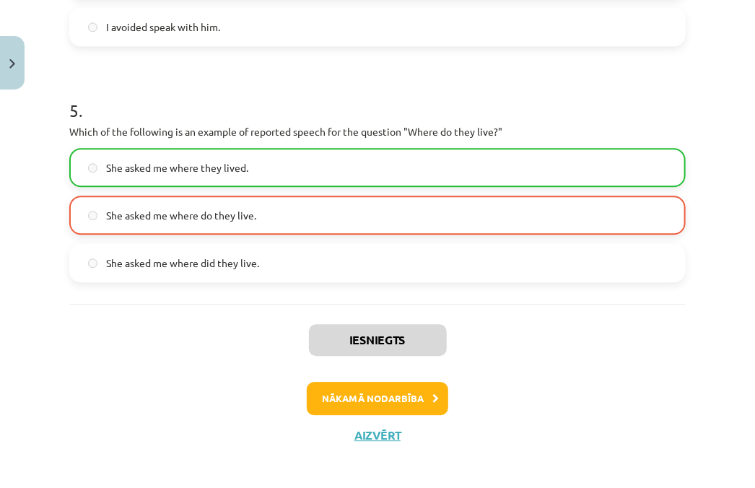
scroll to position [1163, 0]
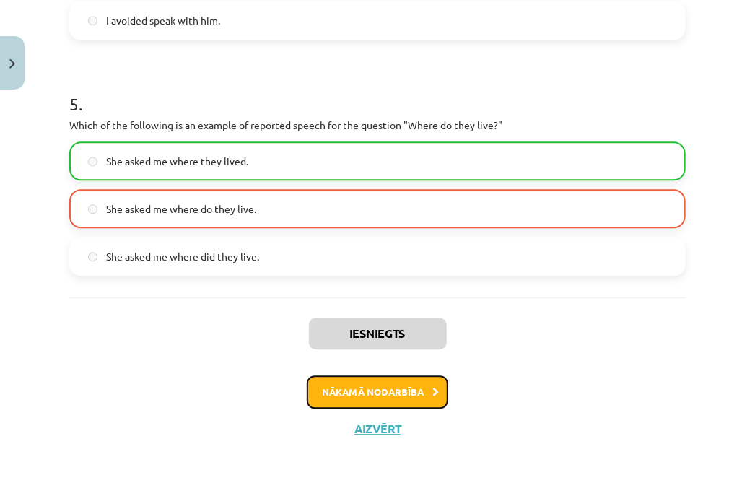
click at [422, 385] on button "Nākamā nodarbība" at bounding box center [377, 391] width 141 height 33
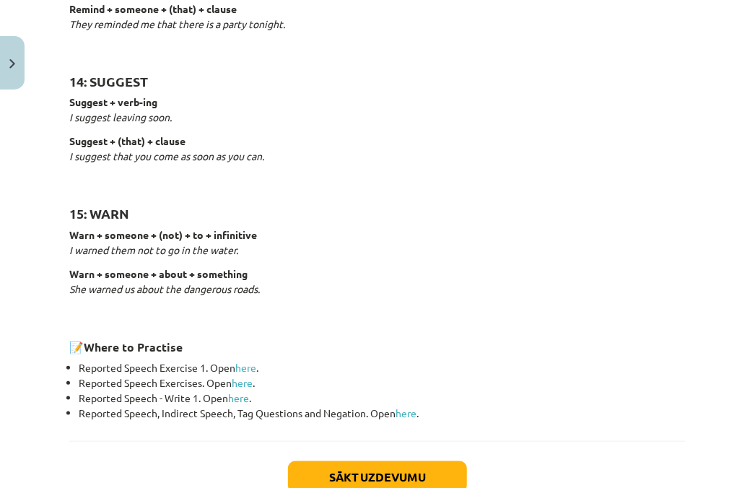
scroll to position [2298, 0]
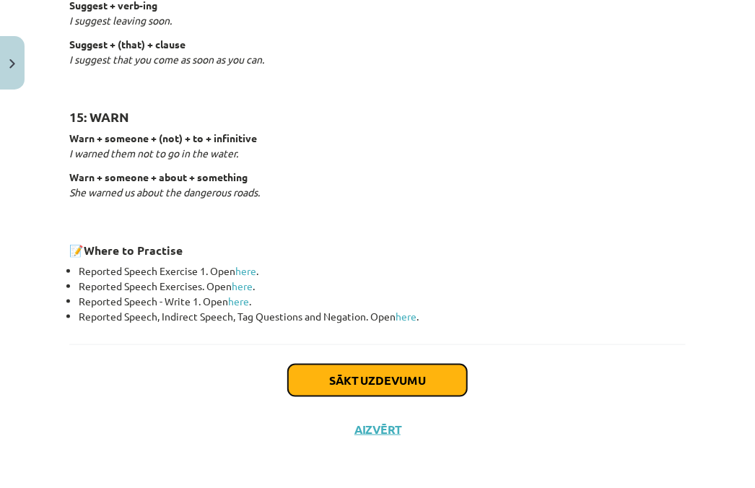
click at [413, 374] on button "Sākt uzdevumu" at bounding box center [377, 381] width 179 height 32
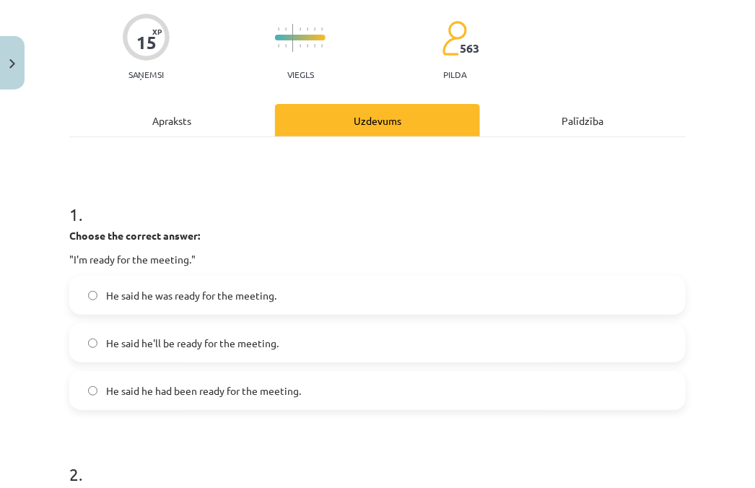
scroll to position [0, 0]
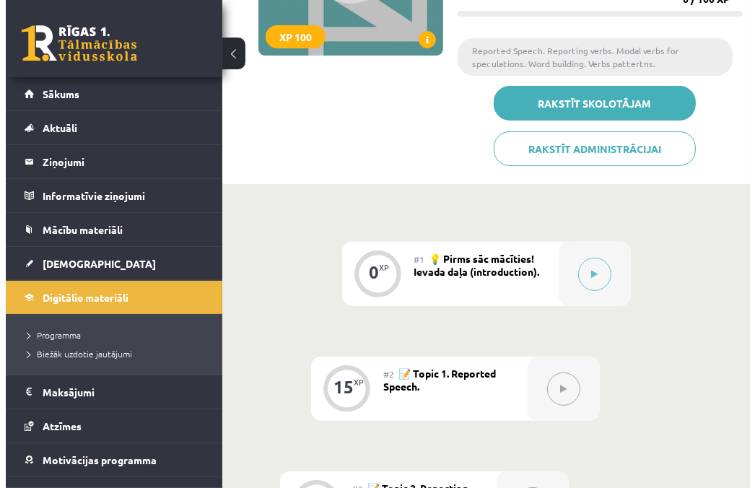
scroll to position [240, 0]
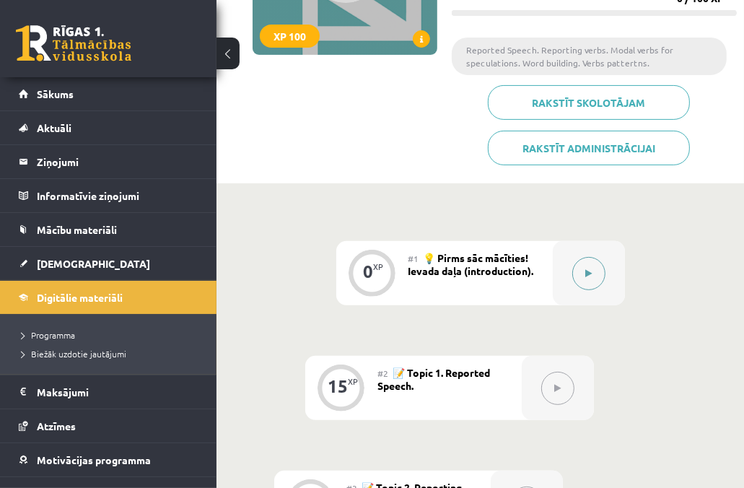
click at [573, 265] on button at bounding box center [588, 273] width 33 height 33
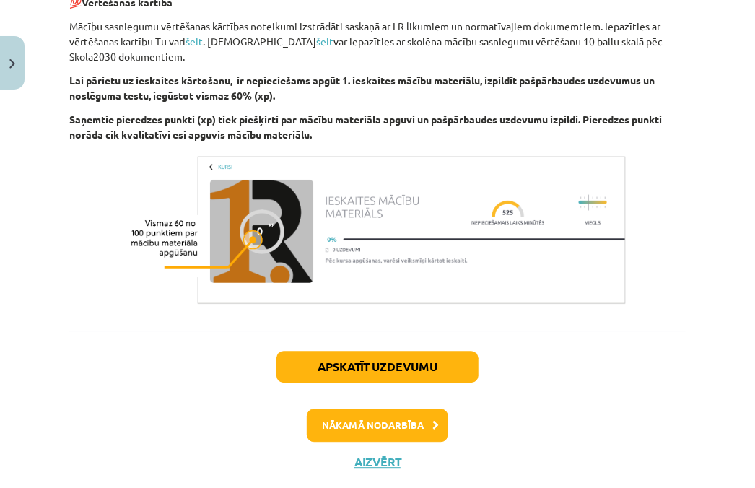
scroll to position [1105, 0]
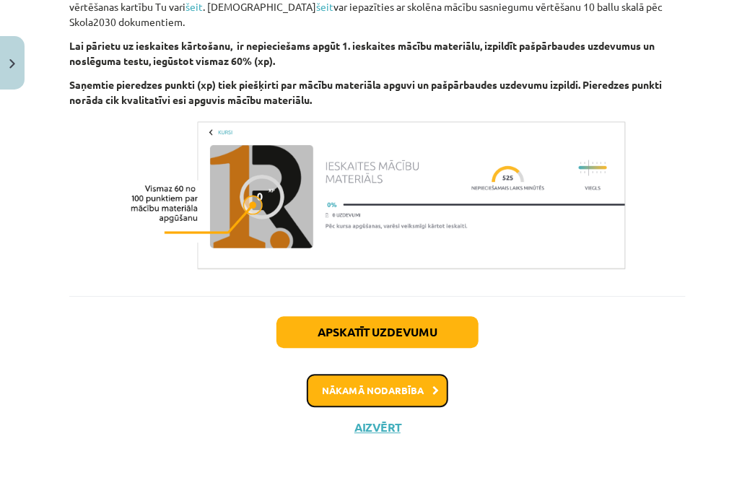
click at [407, 392] on button "Nākamā nodarbība" at bounding box center [377, 390] width 141 height 33
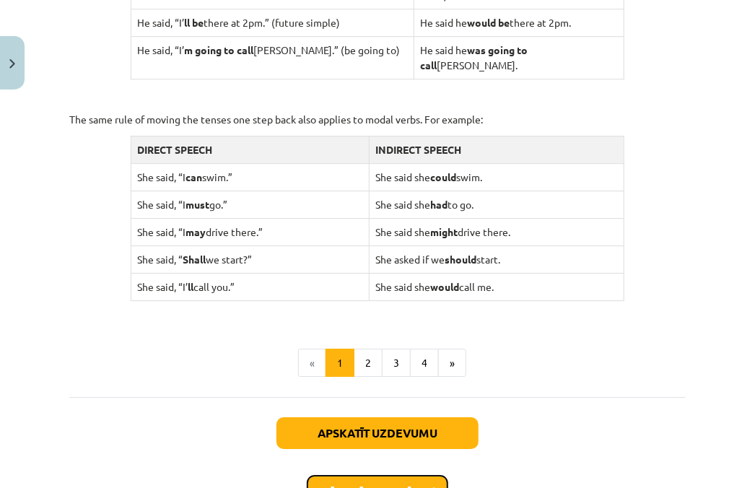
scroll to position [1536, 0]
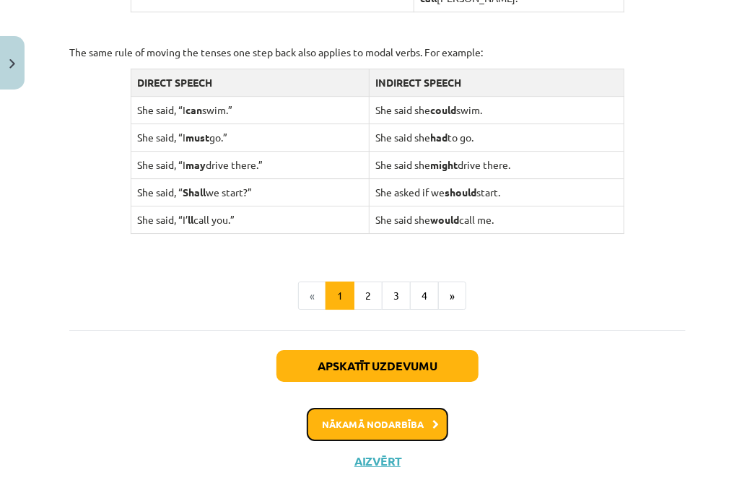
click at [381, 408] on button "Nākamā nodarbība" at bounding box center [377, 424] width 141 height 33
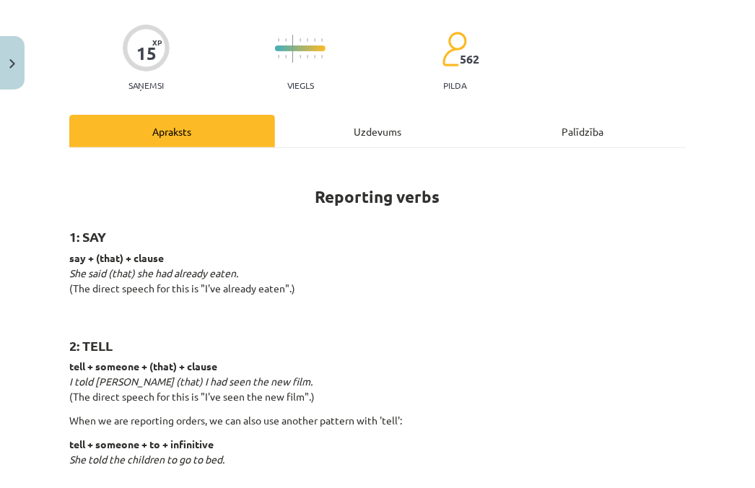
scroll to position [36, 0]
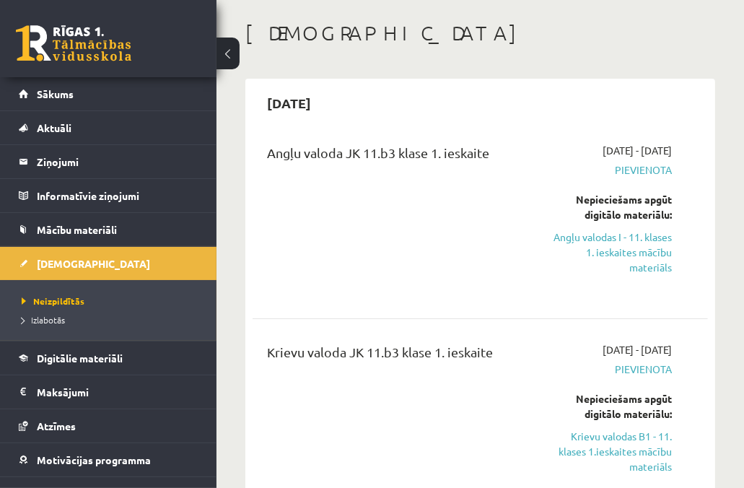
scroll to position [65, 0]
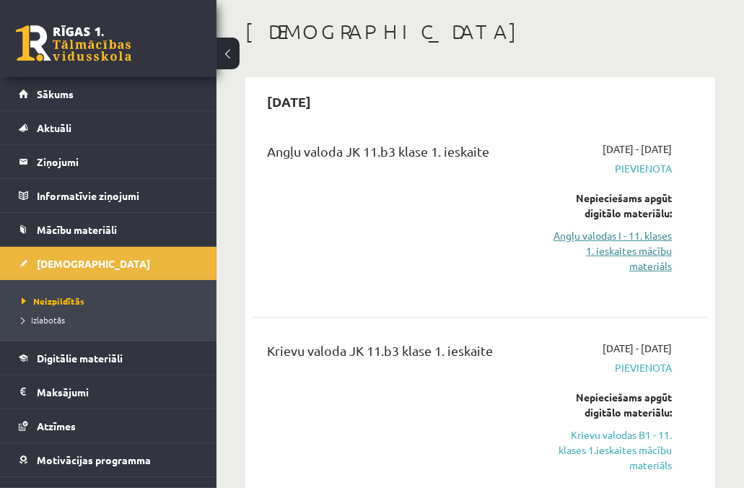
click at [620, 247] on link "Angļu valodas I - 11. klases 1. ieskaites mācību materiāls" at bounding box center [612, 250] width 121 height 45
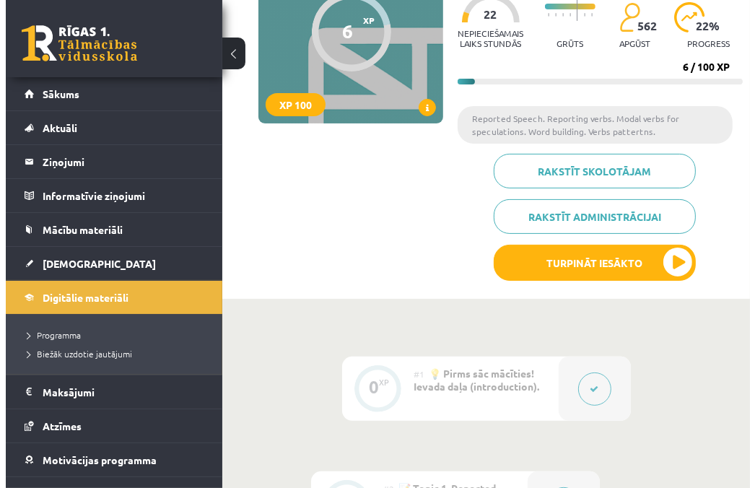
scroll to position [209, 0]
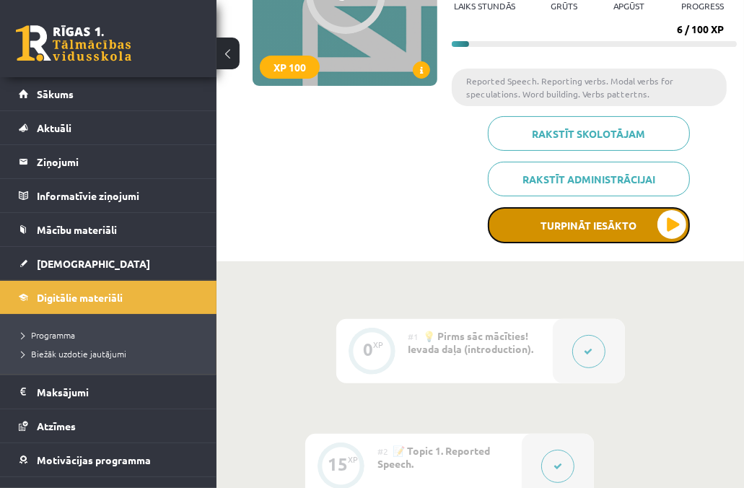
click at [556, 217] on button "Turpināt iesākto" at bounding box center [589, 225] width 202 height 36
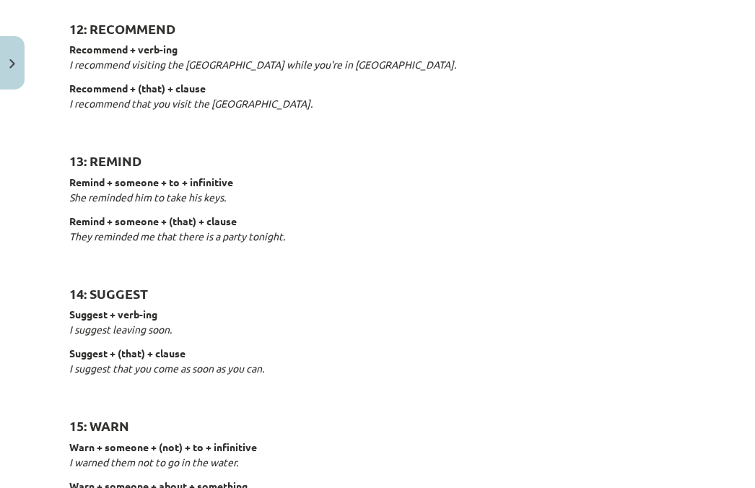
scroll to position [2298, 0]
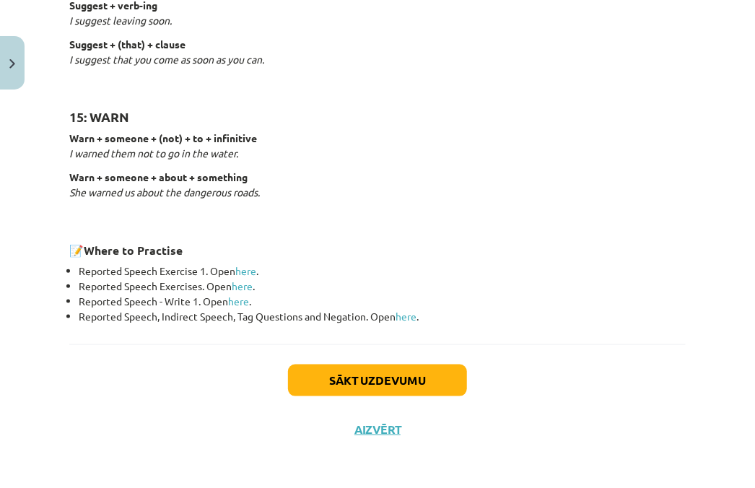
click at [237, 270] on li "Reported Speech Exercise 1. Open here ." at bounding box center [382, 270] width 607 height 15
click at [245, 269] on link "here" at bounding box center [245, 270] width 21 height 13
